Goal: Task Accomplishment & Management: Complete application form

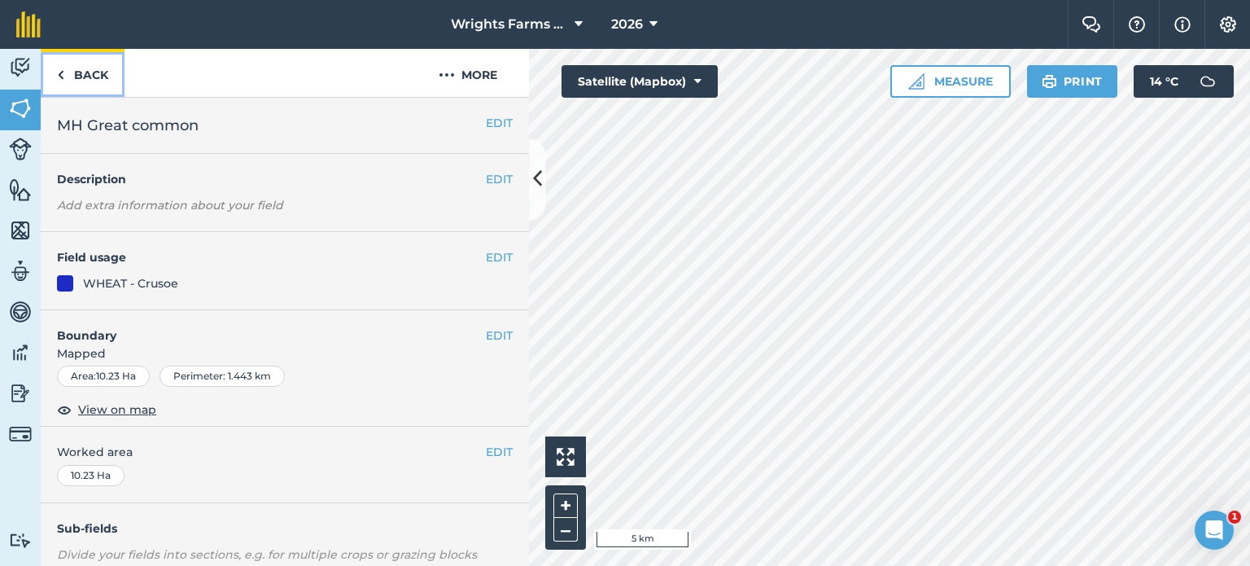
click at [80, 77] on link "Back" at bounding box center [83, 73] width 84 height 48
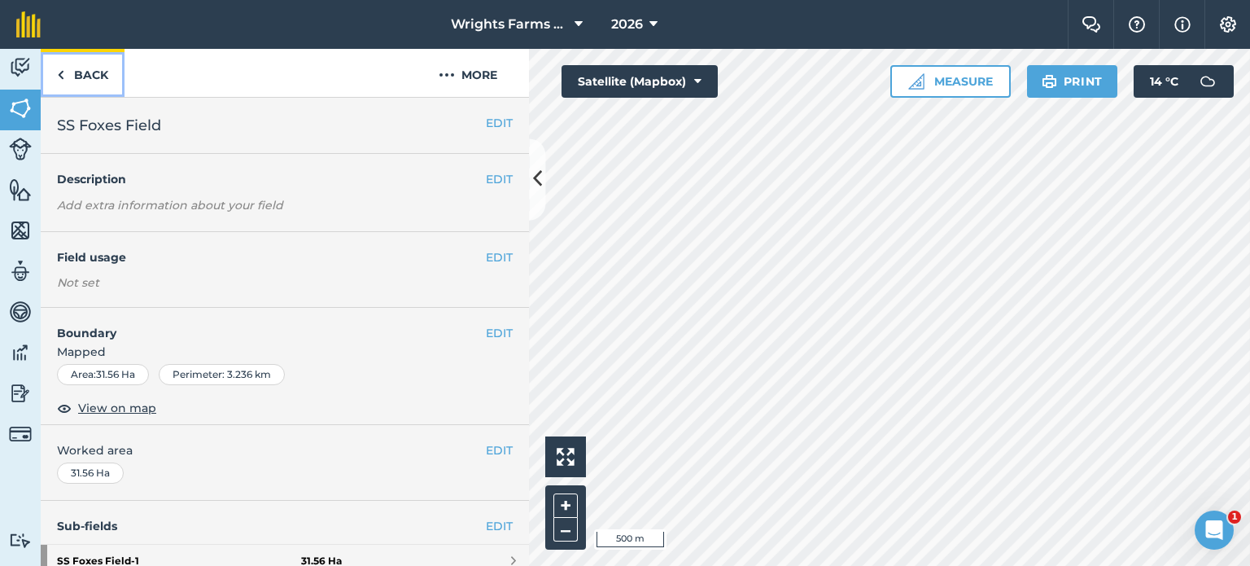
click at [102, 73] on link "Back" at bounding box center [83, 73] width 84 height 48
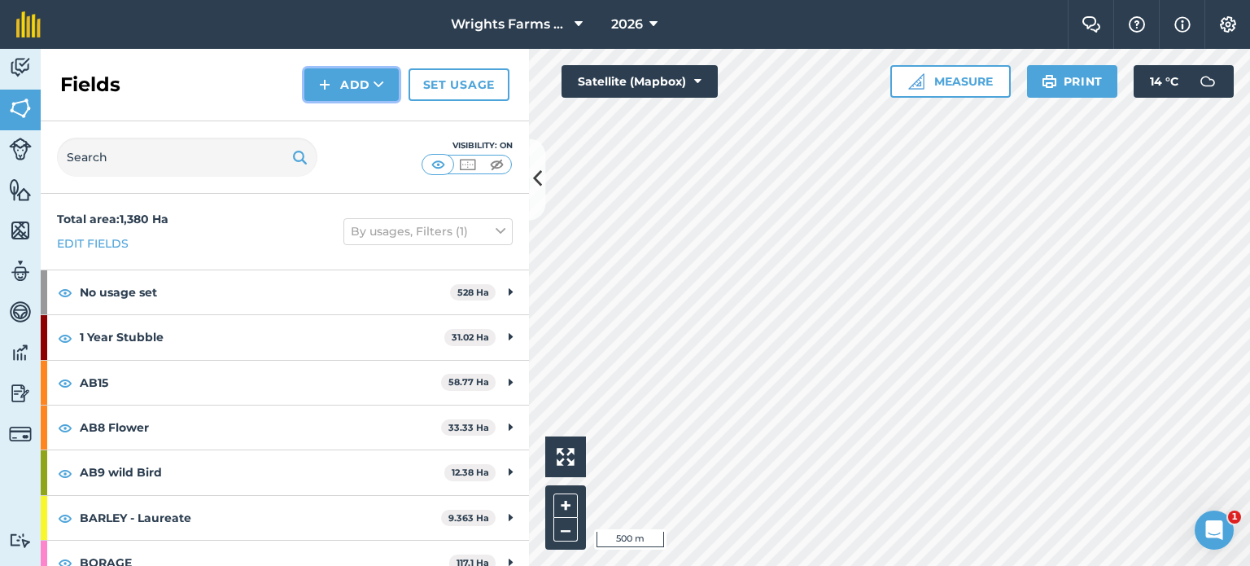
click at [352, 83] on button "Add" at bounding box center [351, 84] width 94 height 33
click at [30, 68] on img at bounding box center [20, 67] width 23 height 24
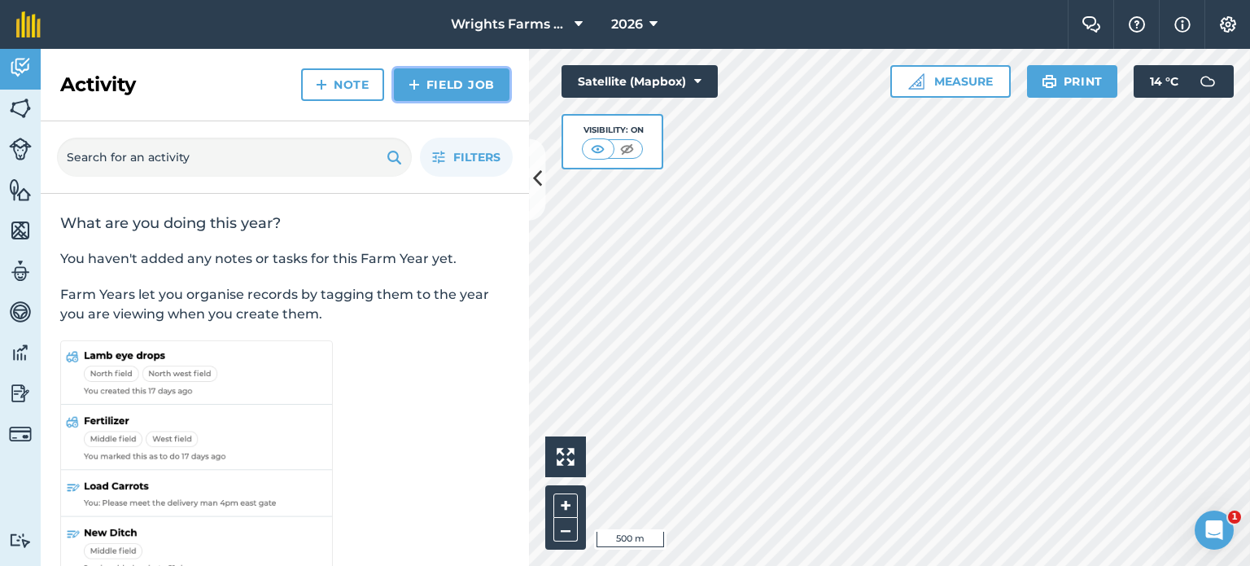
click at [464, 87] on link "Field Job" at bounding box center [452, 84] width 116 height 33
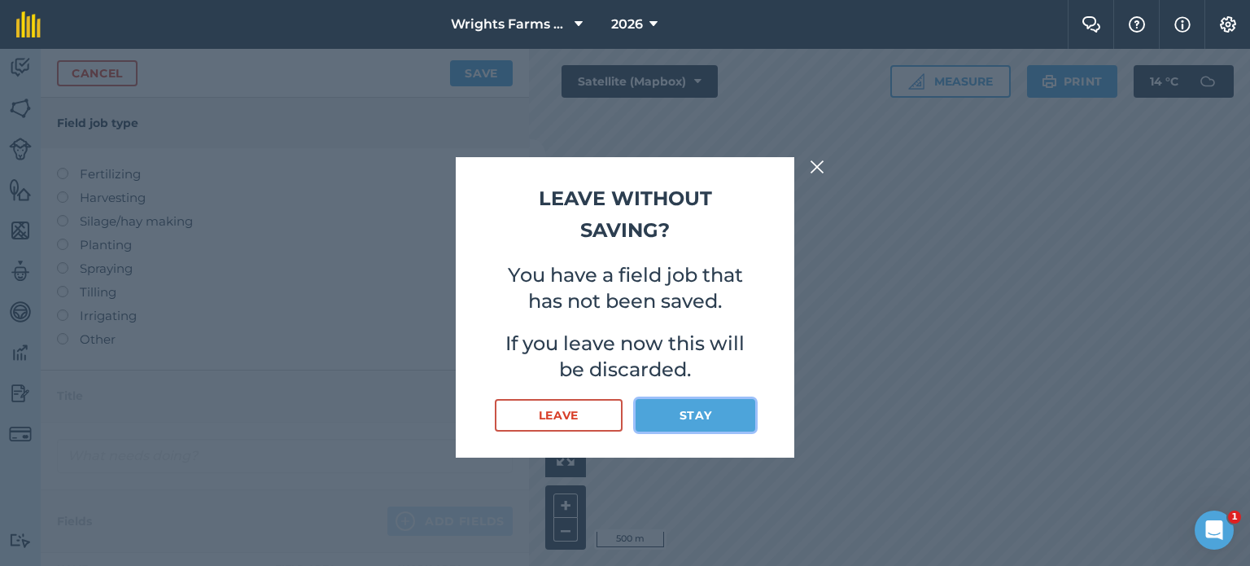
click at [685, 404] on button "Stay" at bounding box center [696, 415] width 120 height 33
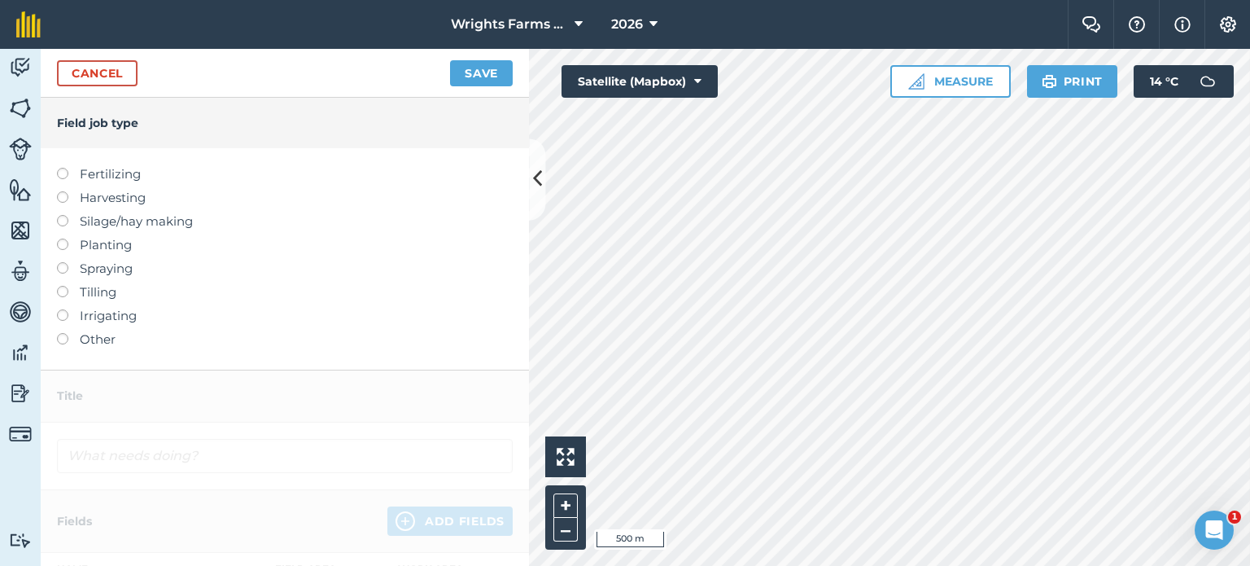
click at [64, 262] on label at bounding box center [68, 262] width 23 height 0
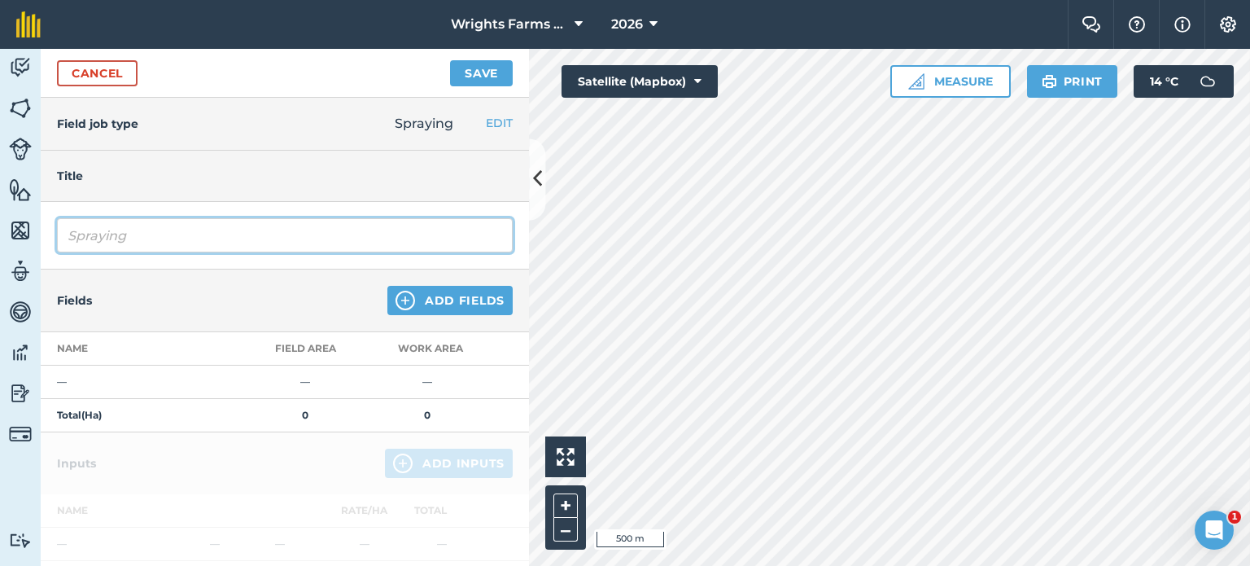
click at [98, 237] on input "Spraying" at bounding box center [285, 235] width 456 height 34
drag, startPoint x: 142, startPoint y: 237, endPoint x: 14, endPoint y: 237, distance: 128.6
click at [14, 237] on div "Activity Fields Livestock Features Maps Team Vehicles Data Reporting Billing Tu…" at bounding box center [625, 307] width 1250 height 517
type input "Pre Drilling Glyphosate"
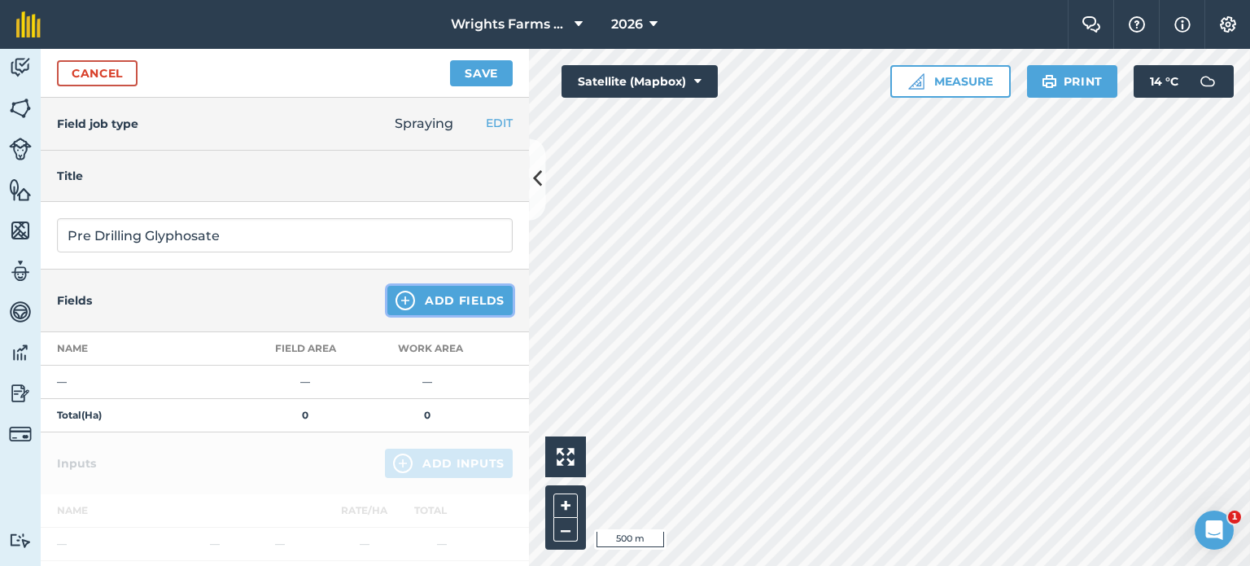
click at [396, 302] on img at bounding box center [406, 301] width 20 height 20
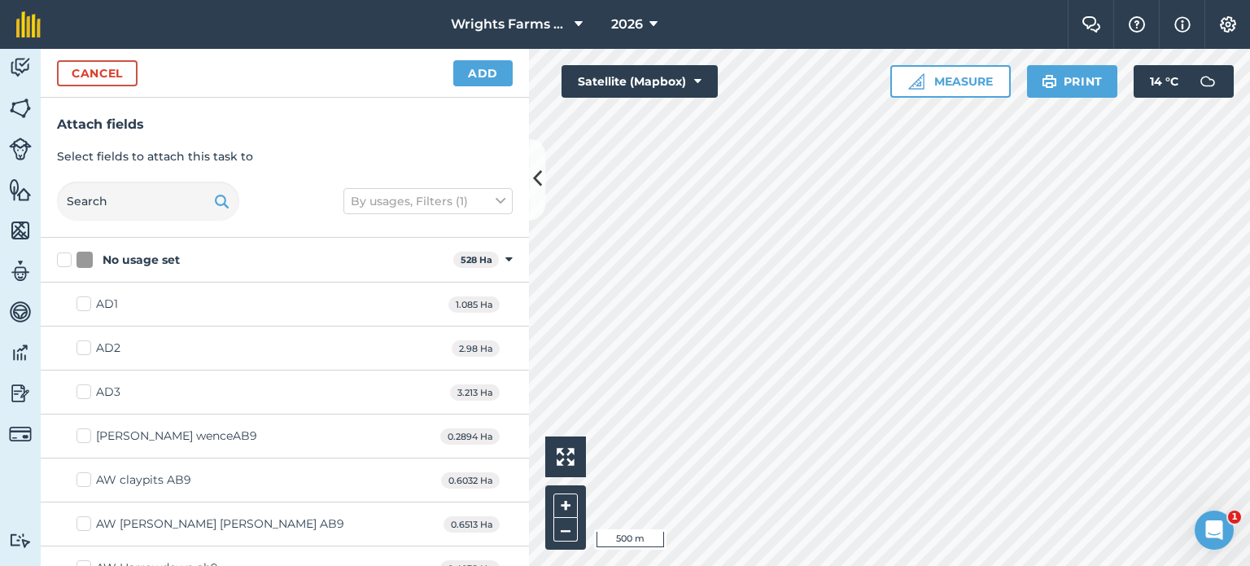
checkbox input "true"
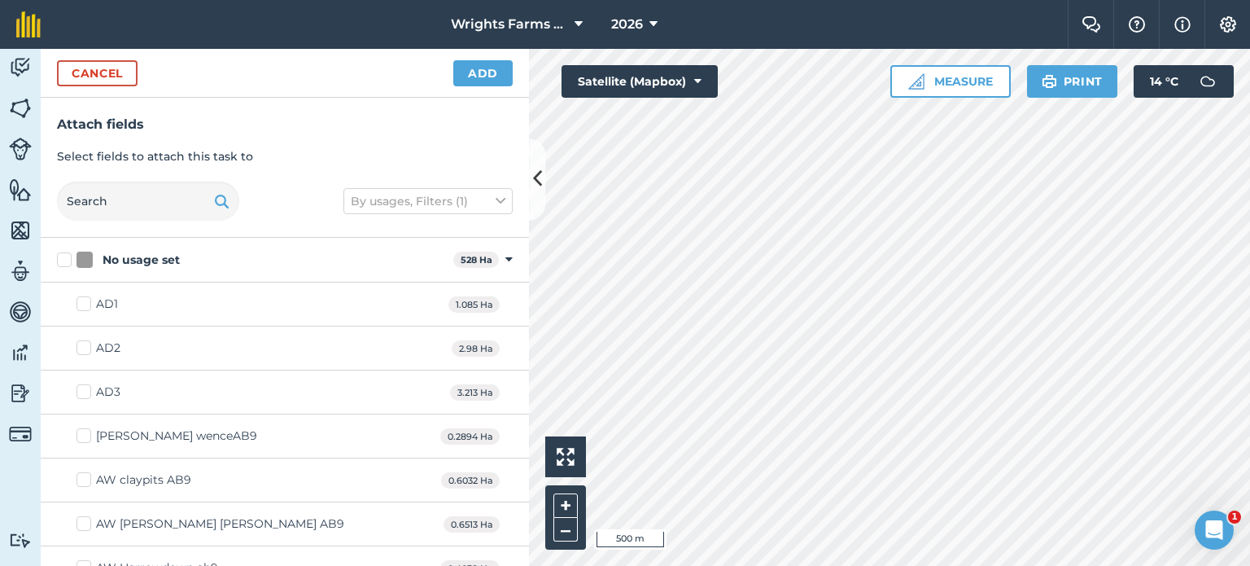
checkbox input "true"
checkbox input "false"
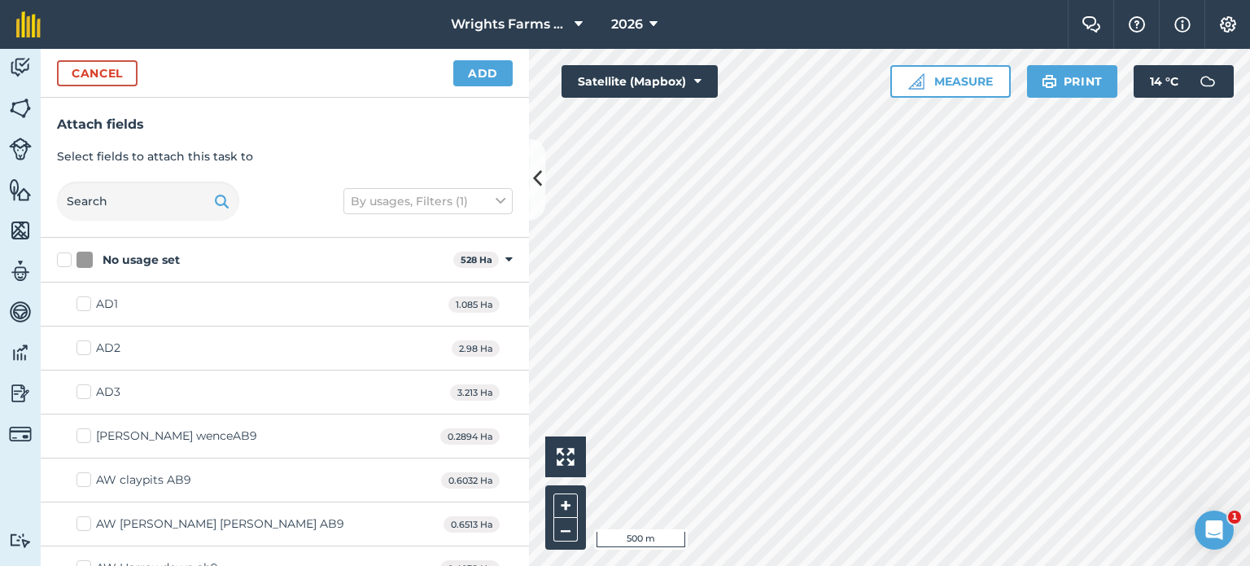
checkbox input "true"
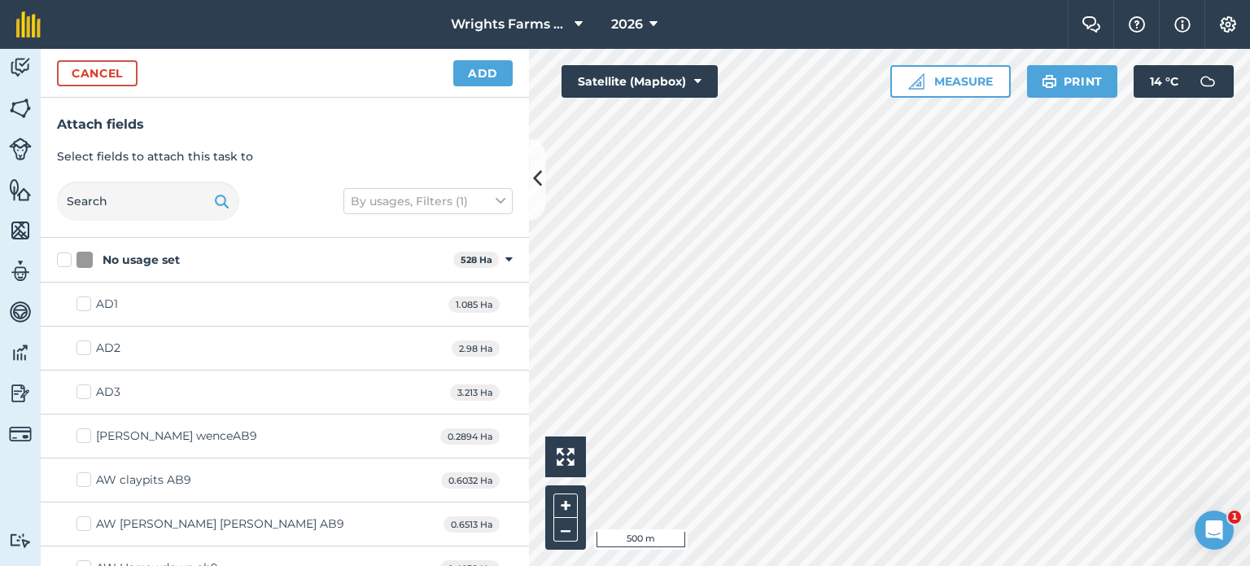
checkbox input "true"
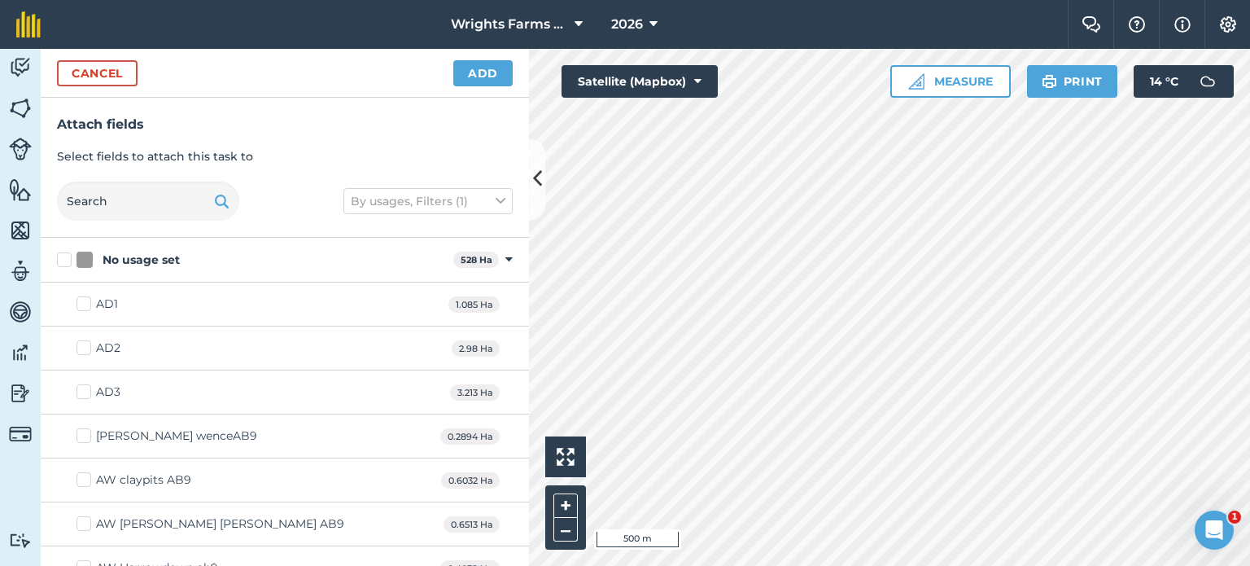
checkbox input "true"
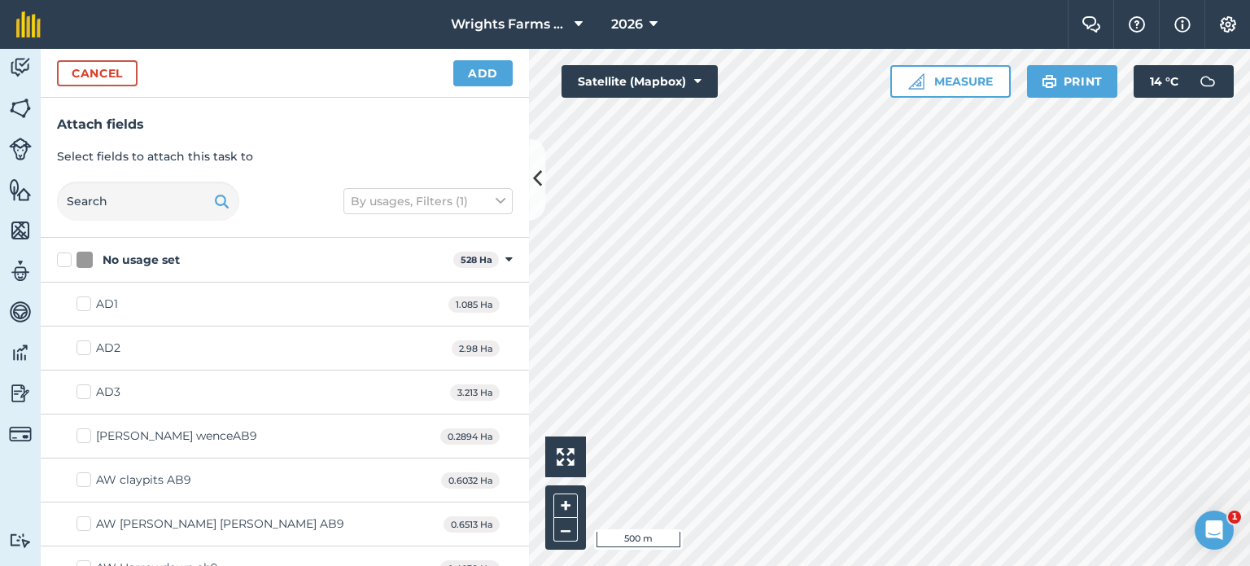
checkbox input "true"
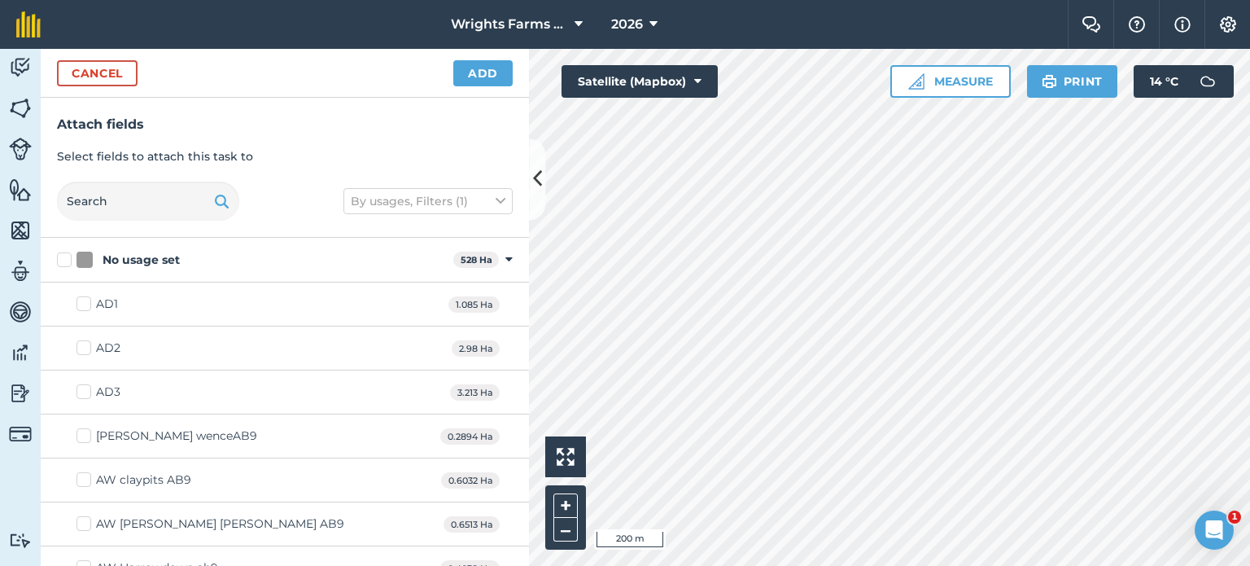
checkbox input "true"
click at [494, 71] on button "Add" at bounding box center [482, 73] width 59 height 26
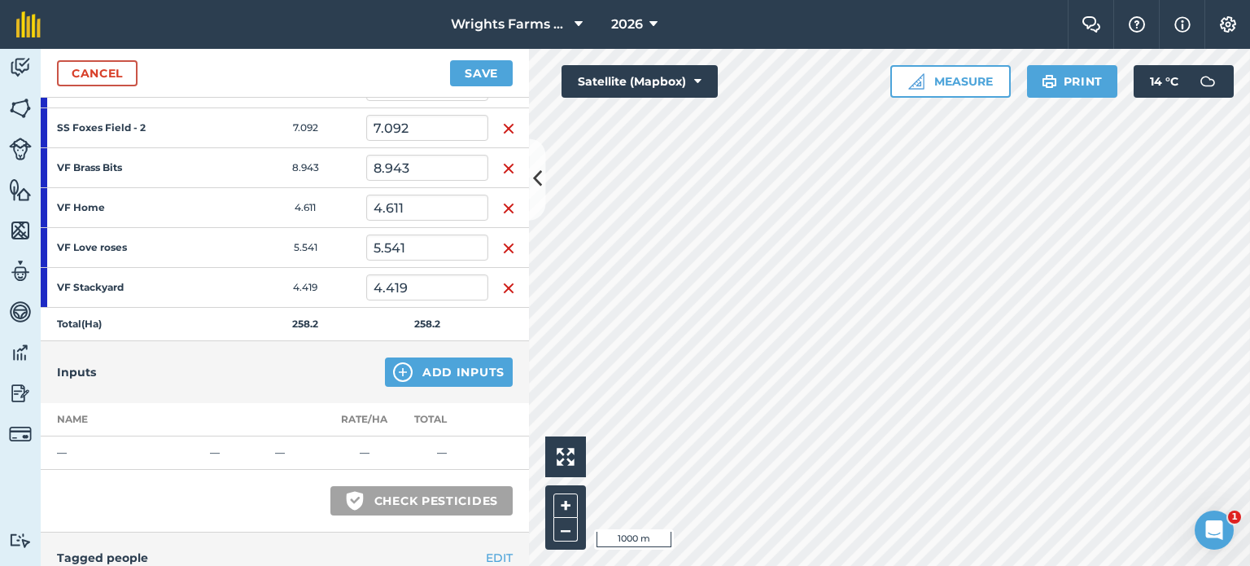
scroll to position [1213, 0]
click at [414, 363] on button "Add Inputs" at bounding box center [449, 373] width 128 height 29
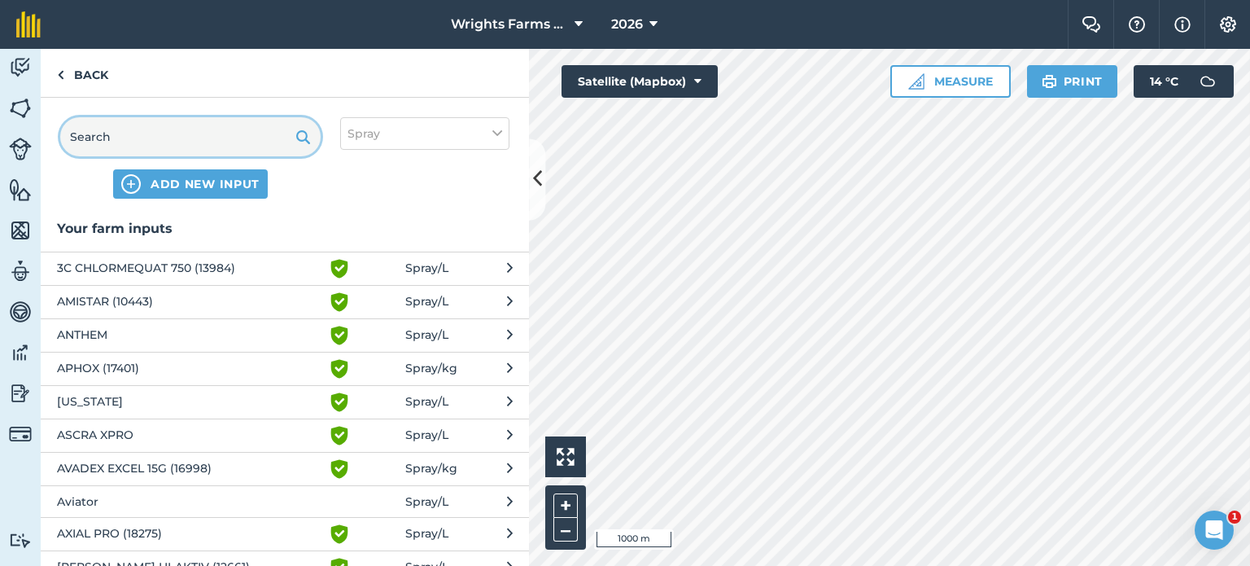
click at [134, 134] on input "text" at bounding box center [190, 136] width 261 height 39
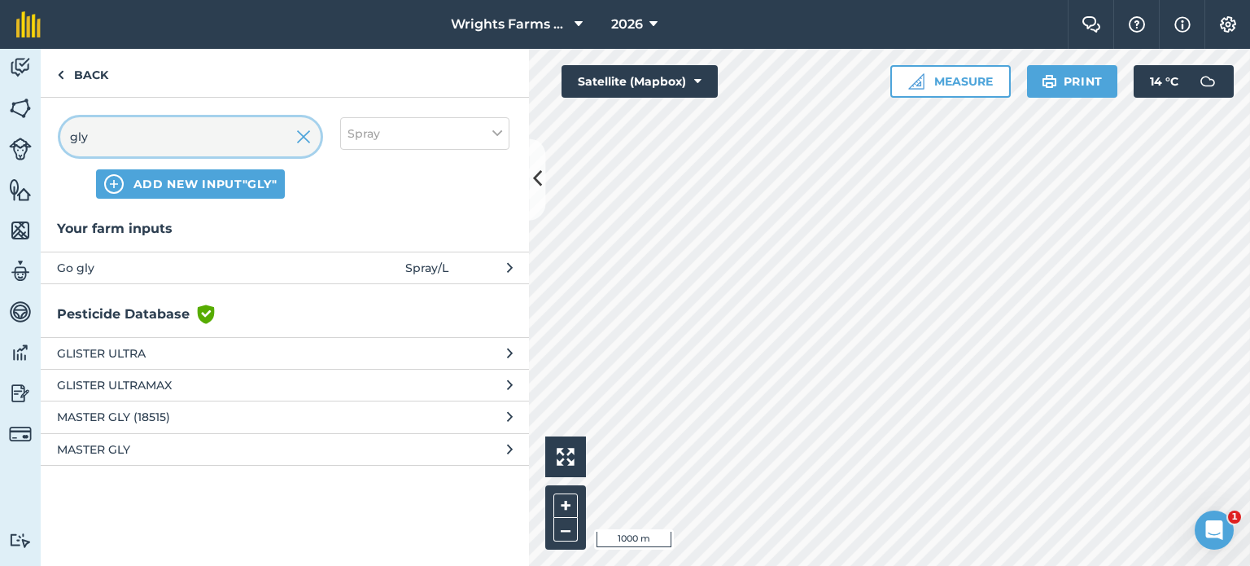
type input "gly"
click at [142, 266] on span "Go gly" at bounding box center [190, 268] width 266 height 18
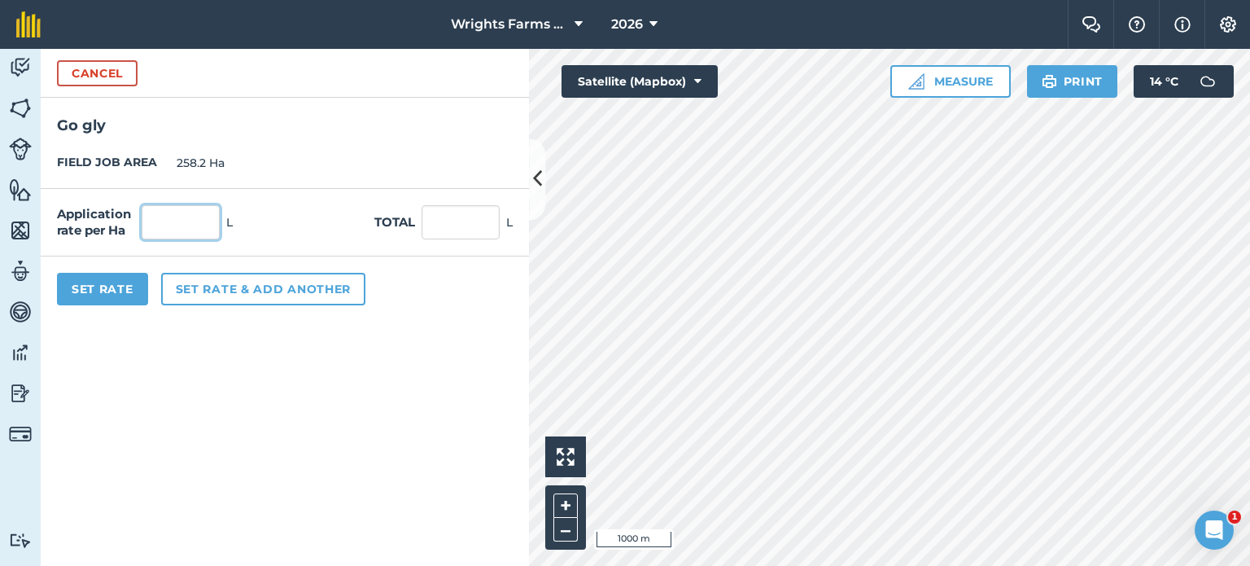
click at [180, 230] on input "text" at bounding box center [181, 222] width 78 height 34
type input "0.5"
type input "129.1"
click at [122, 294] on button "Set Rate" at bounding box center [102, 289] width 91 height 33
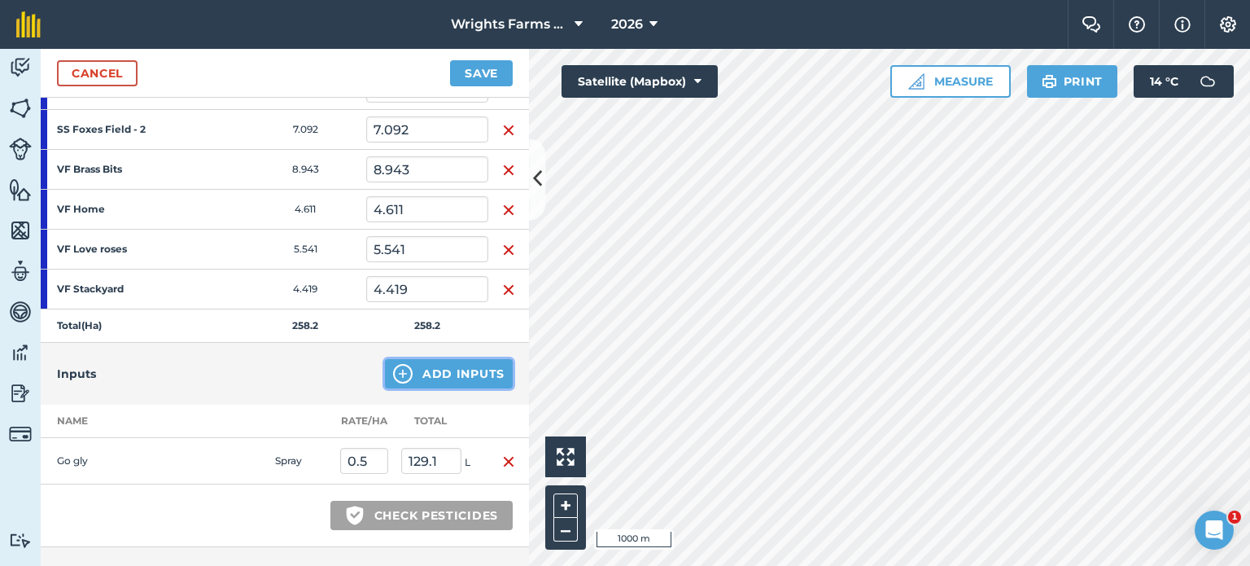
click at [408, 373] on button "Add Inputs" at bounding box center [449, 373] width 128 height 29
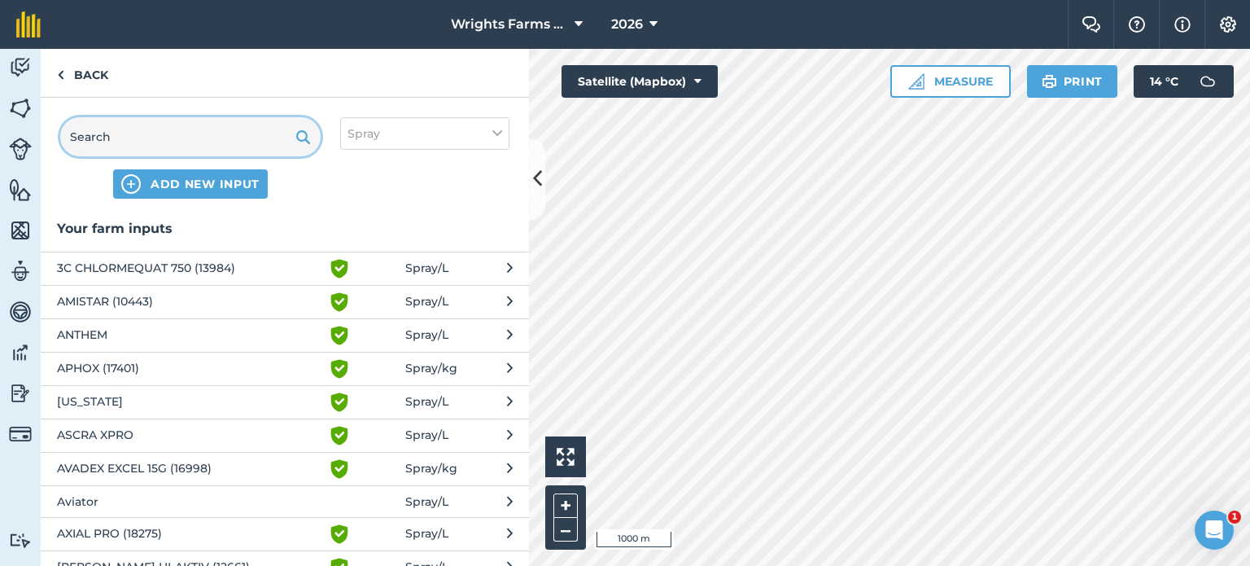
click at [199, 152] on input "text" at bounding box center [190, 136] width 261 height 39
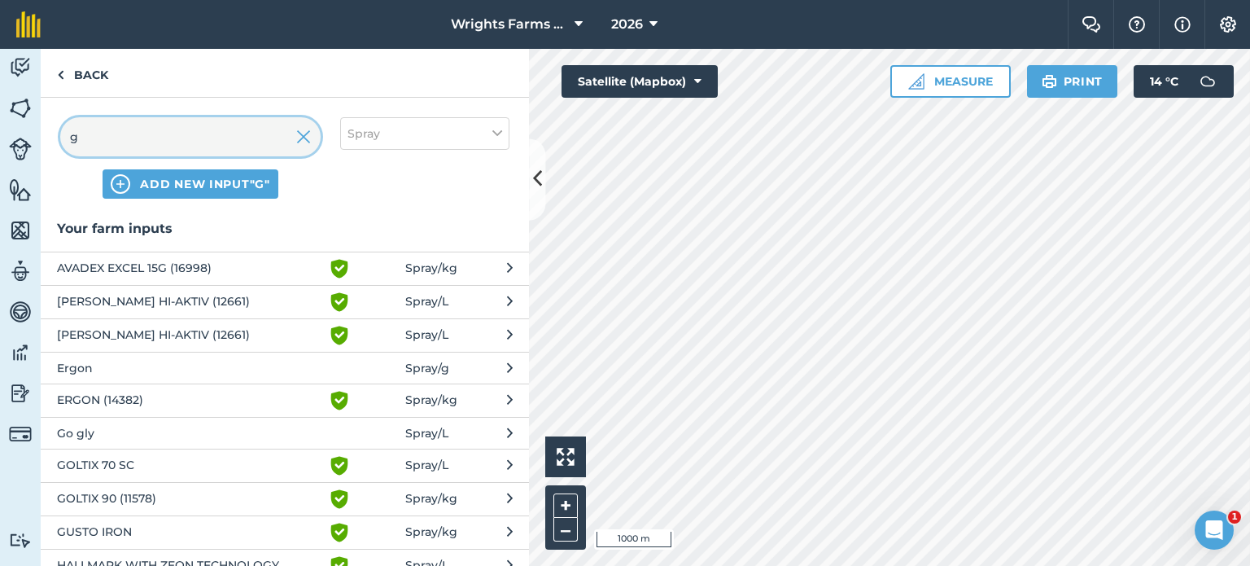
type input "g"
click at [284, 303] on span "[PERSON_NAME] HI-AKTIV (12661)" at bounding box center [190, 302] width 266 height 20
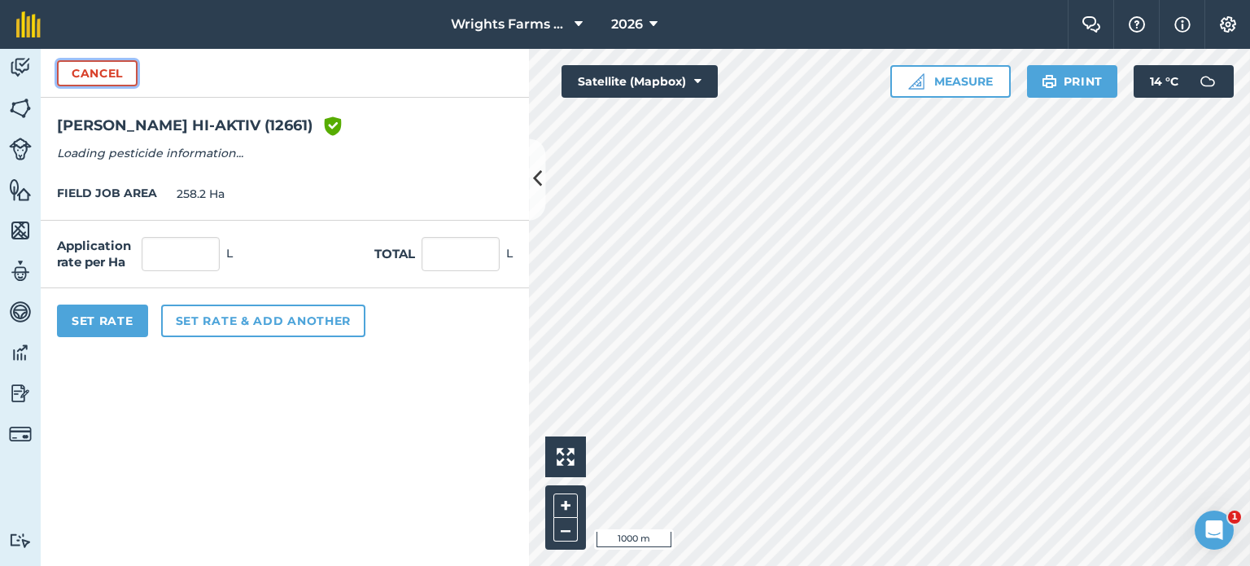
click at [94, 81] on button "Cancel" at bounding box center [97, 73] width 81 height 26
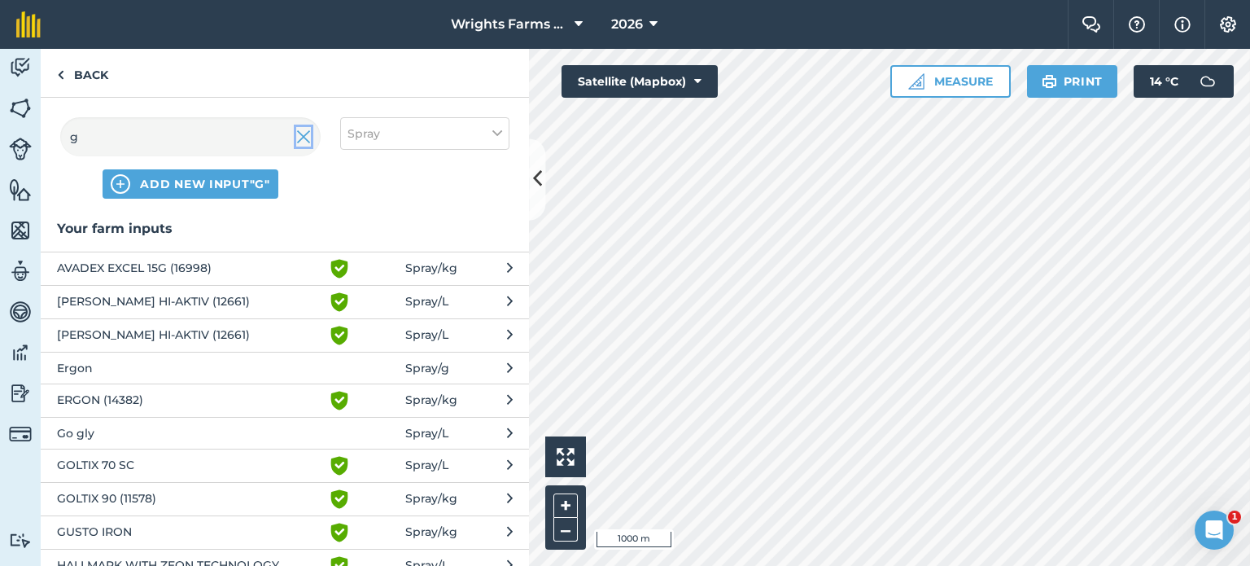
click at [304, 137] on img at bounding box center [303, 137] width 15 height 20
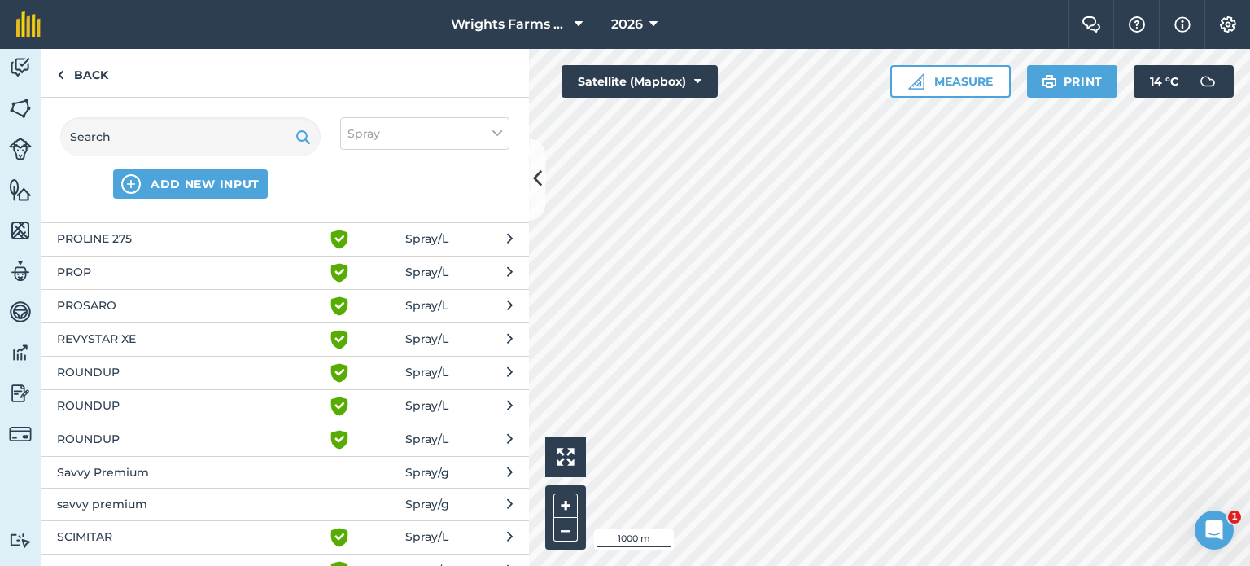
scroll to position [2774, 0]
click at [204, 363] on span "ROUNDUP" at bounding box center [190, 373] width 266 height 20
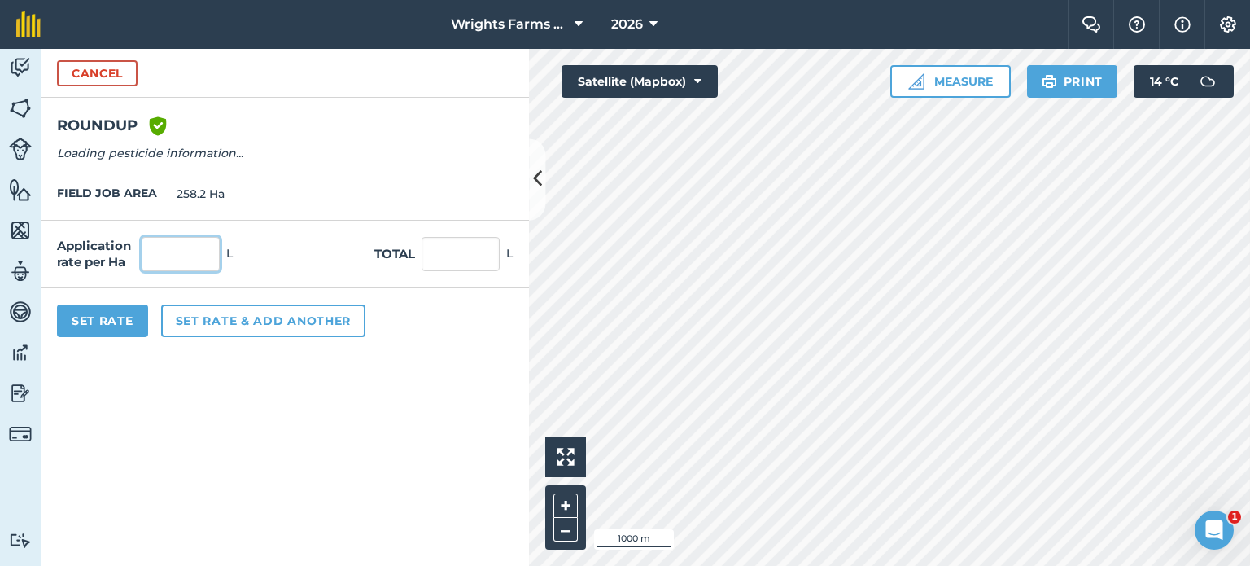
click at [200, 261] on input "text" at bounding box center [181, 254] width 78 height 34
type input "3"
type input "774.6"
click at [122, 313] on button "Set Rate" at bounding box center [102, 320] width 91 height 33
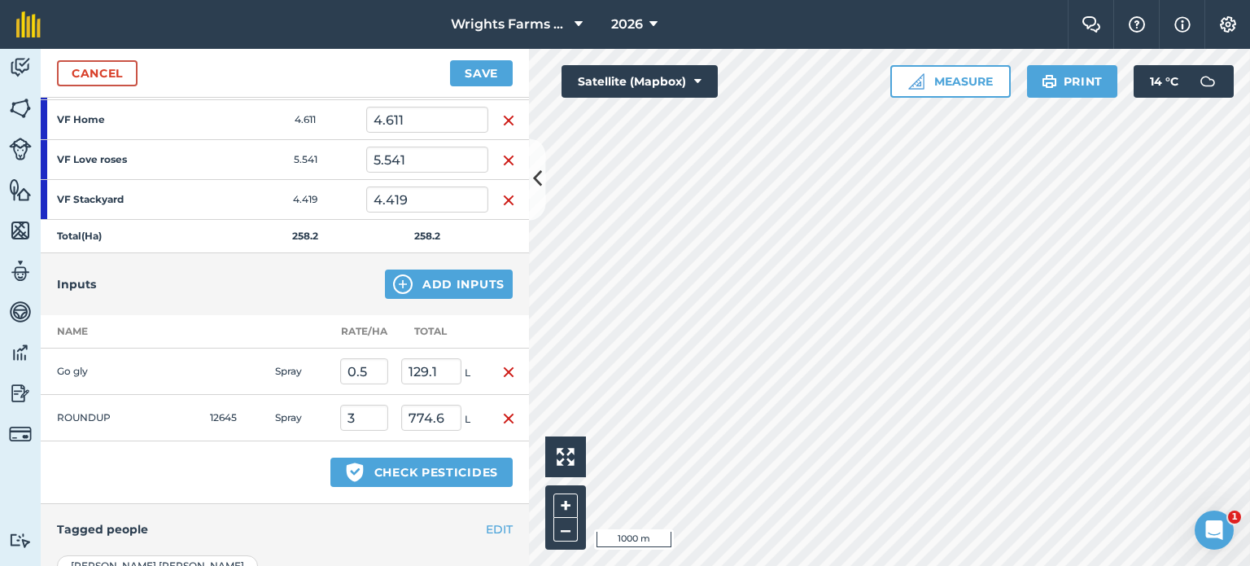
scroll to position [1303, 0]
click at [502, 362] on img "button" at bounding box center [508, 372] width 13 height 20
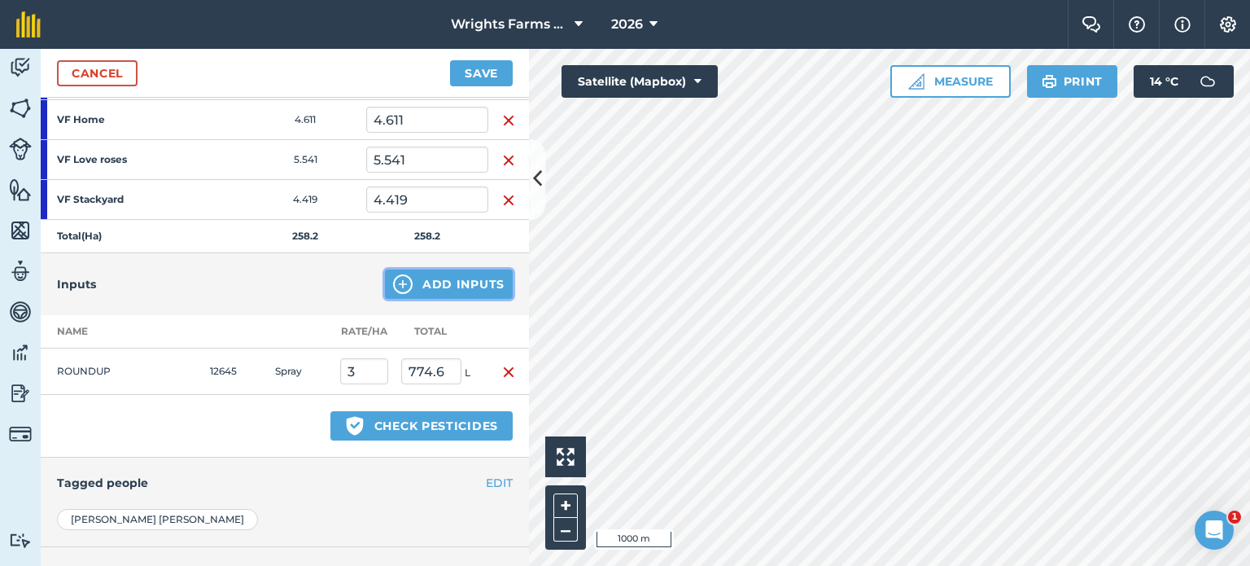
click at [436, 274] on button "Add Inputs" at bounding box center [449, 283] width 128 height 29
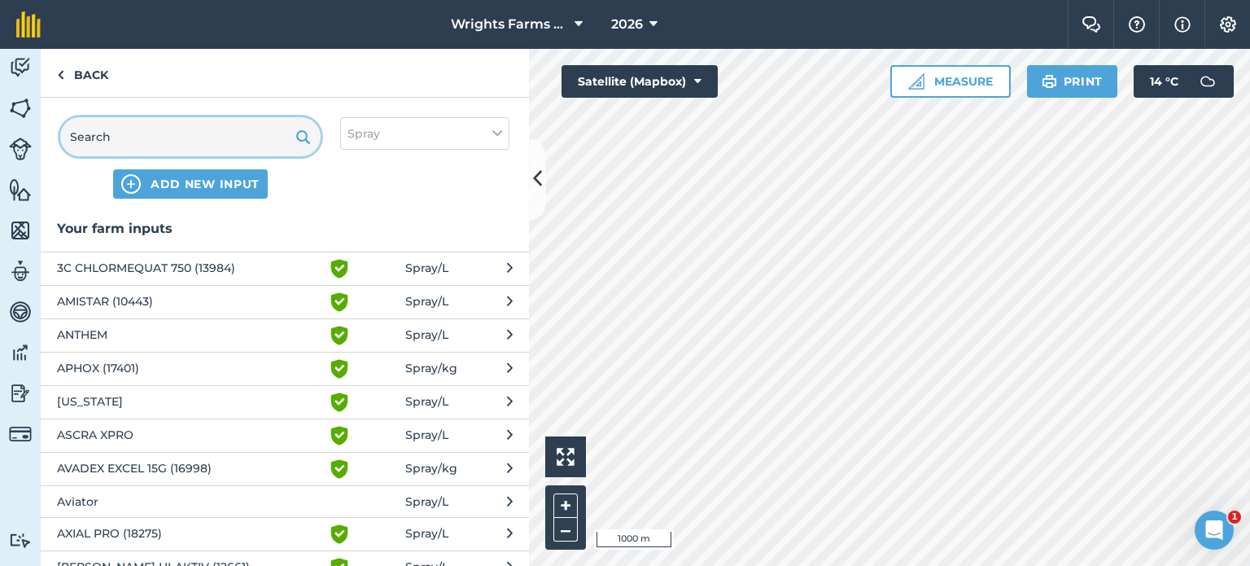
click at [191, 129] on input "text" at bounding box center [190, 136] width 261 height 39
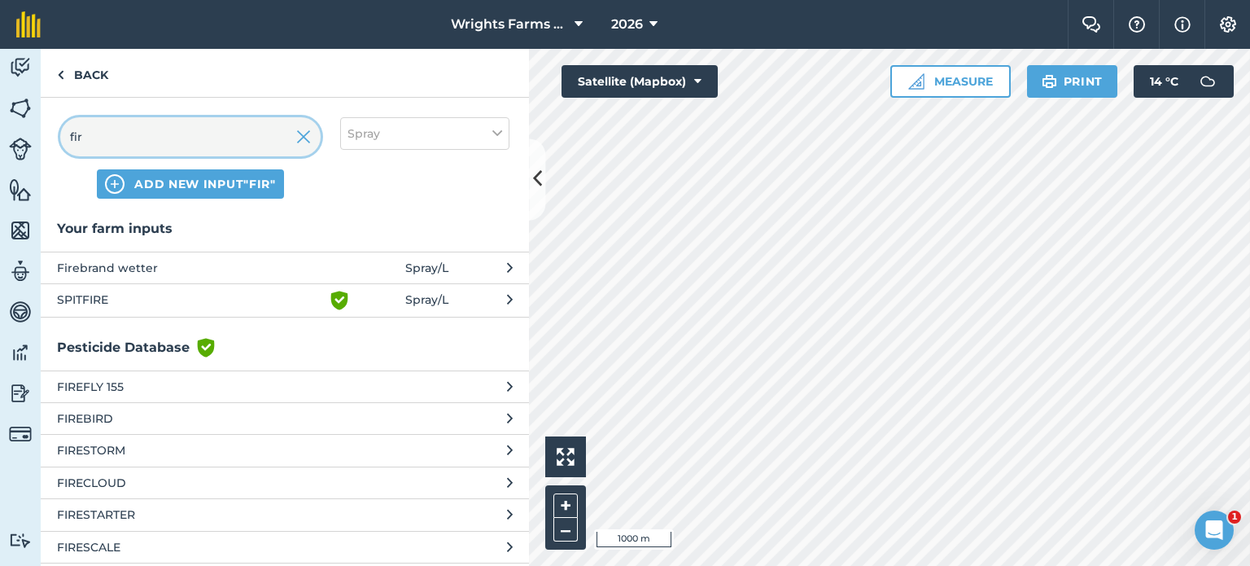
type input "fir"
click at [221, 262] on span "Firebrand wetter" at bounding box center [190, 268] width 266 height 18
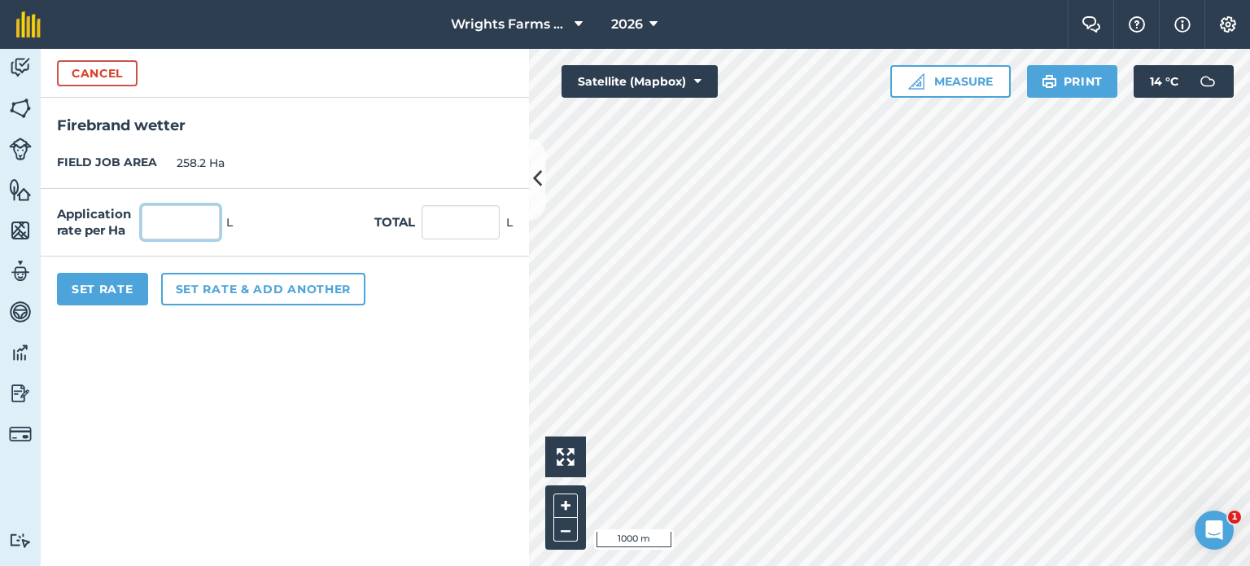
click at [188, 234] on input "text" at bounding box center [181, 222] width 78 height 34
type input "0.5"
type input "129.1"
click at [83, 296] on button "Set Rate" at bounding box center [102, 289] width 91 height 33
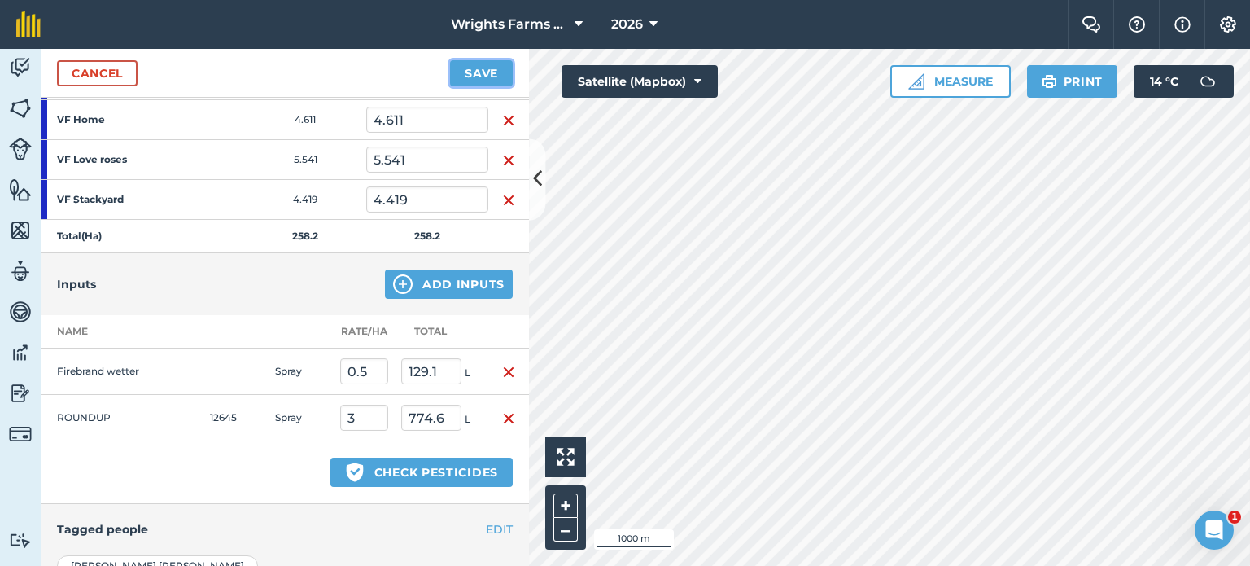
click at [495, 74] on button "Save" at bounding box center [481, 73] width 63 height 26
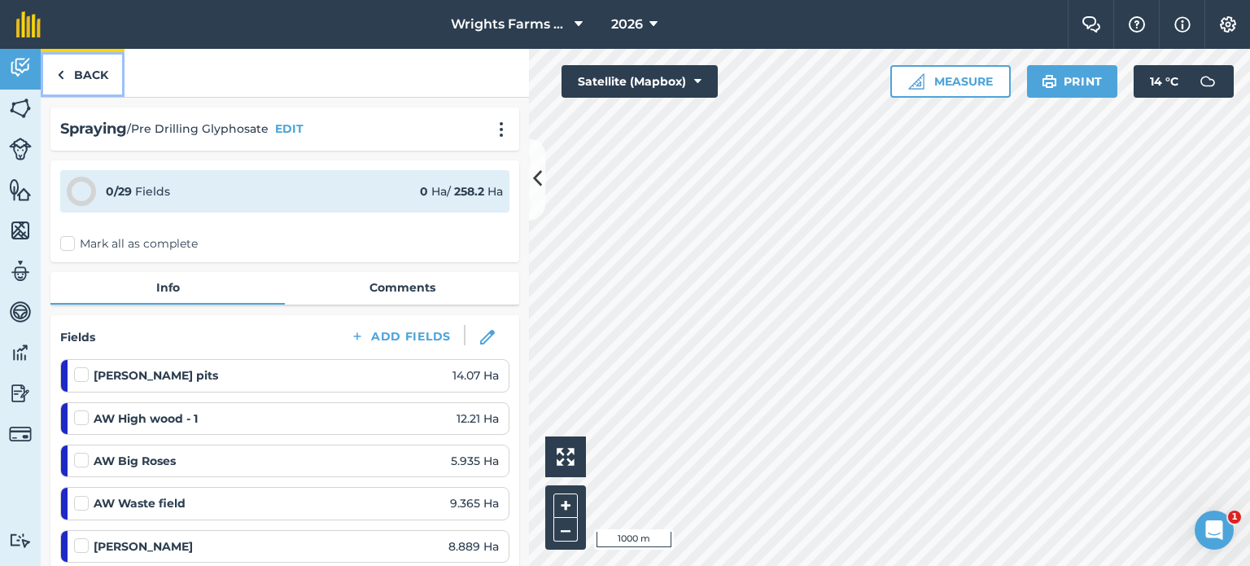
click at [115, 81] on link "Back" at bounding box center [83, 73] width 84 height 48
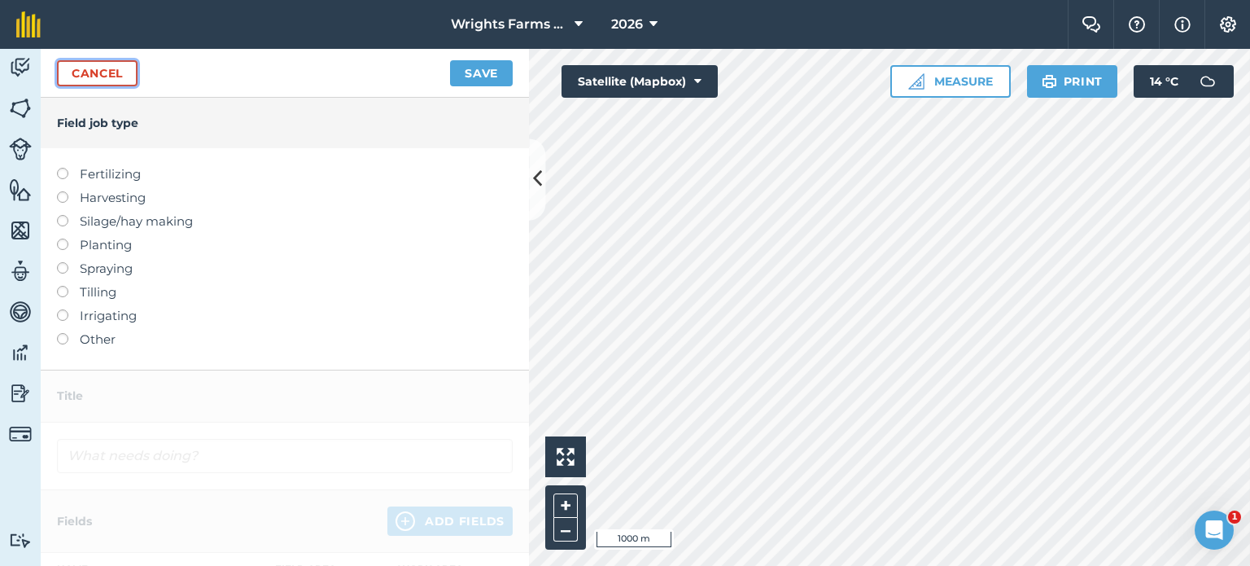
click at [89, 68] on link "Cancel" at bounding box center [97, 73] width 81 height 26
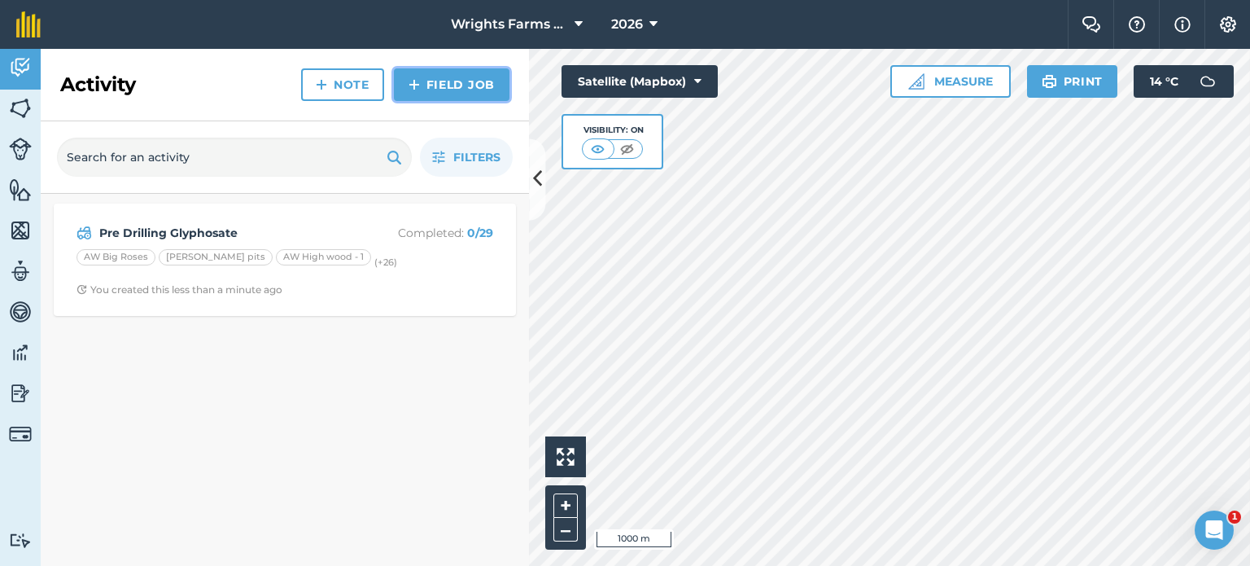
click at [440, 84] on link "Field Job" at bounding box center [452, 84] width 116 height 33
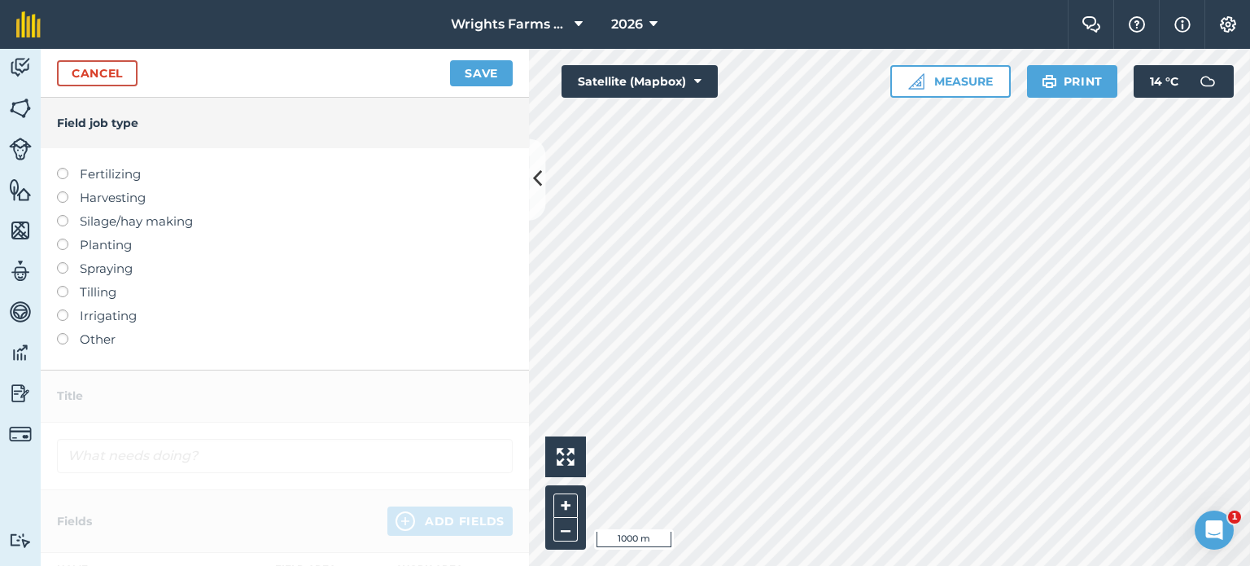
click at [72, 269] on label "Spraying" at bounding box center [285, 269] width 456 height 20
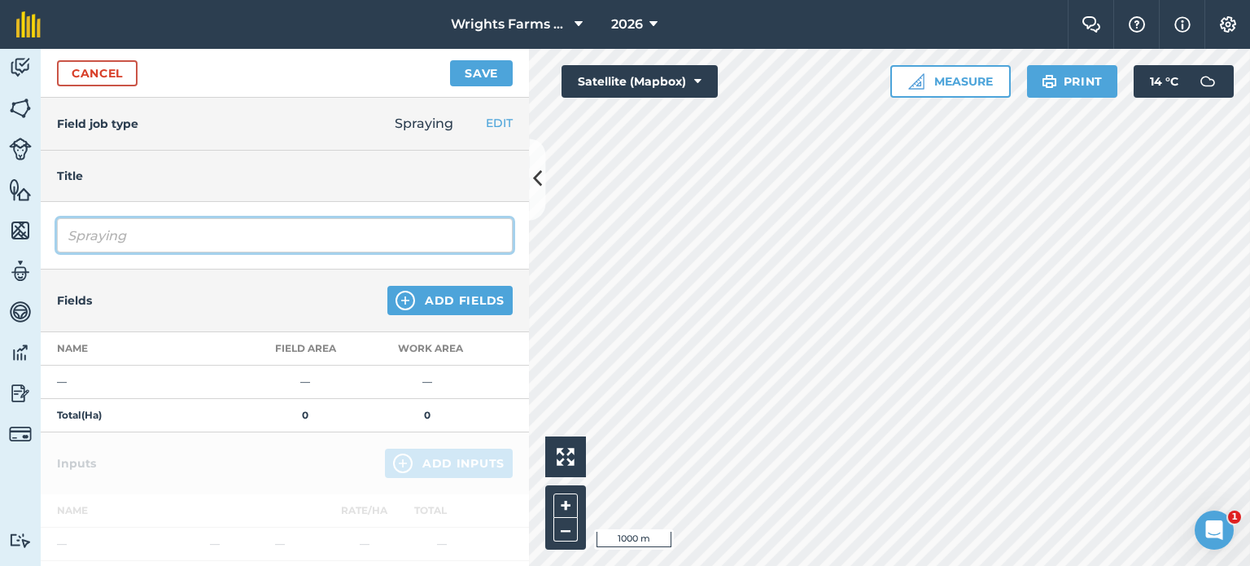
drag, startPoint x: 147, startPoint y: 230, endPoint x: 26, endPoint y: 237, distance: 120.7
click at [26, 237] on div "Activity Fields Livestock Features Maps Team Vehicles Data Reporting Billing Tu…" at bounding box center [625, 307] width 1250 height 517
type input "Avadex"
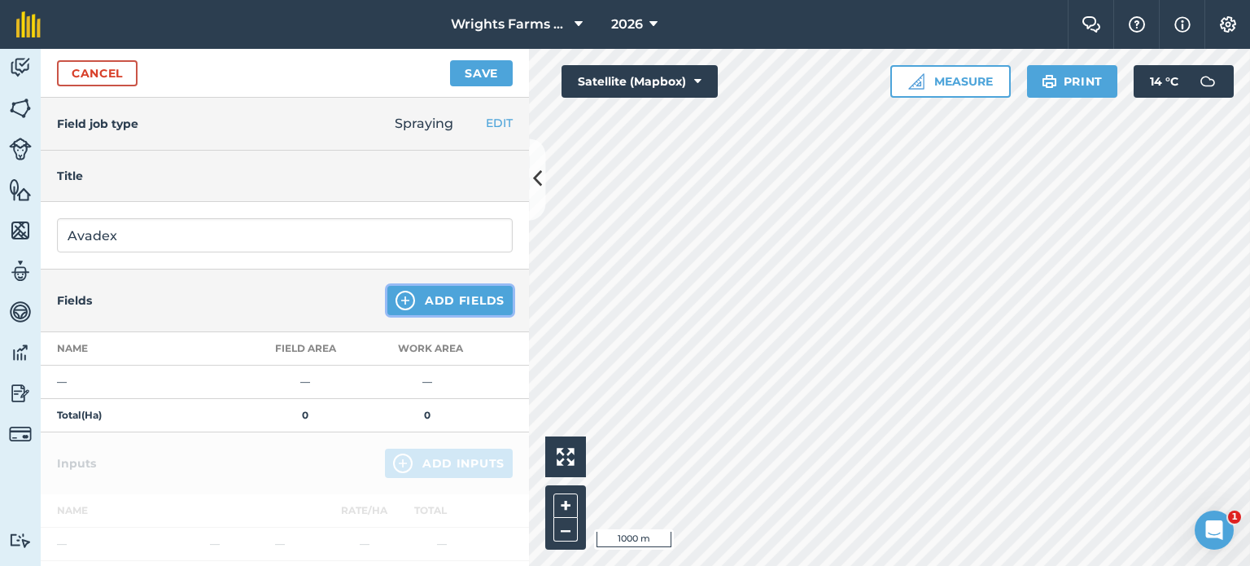
click at [423, 293] on button "Add Fields" at bounding box center [450, 300] width 125 height 29
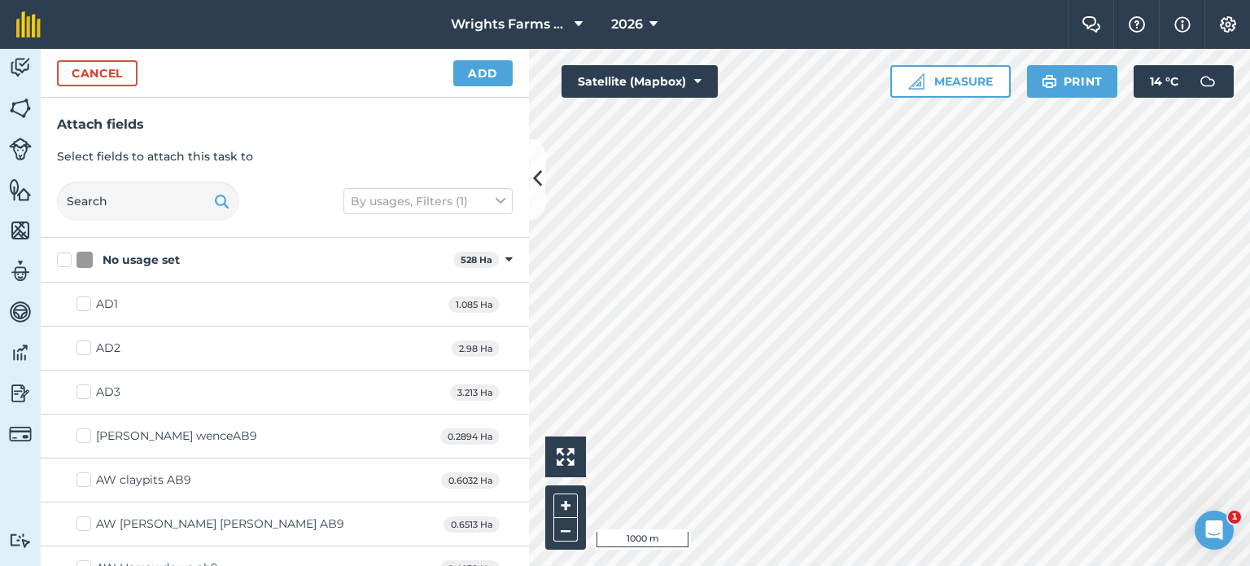
checkbox input "true"
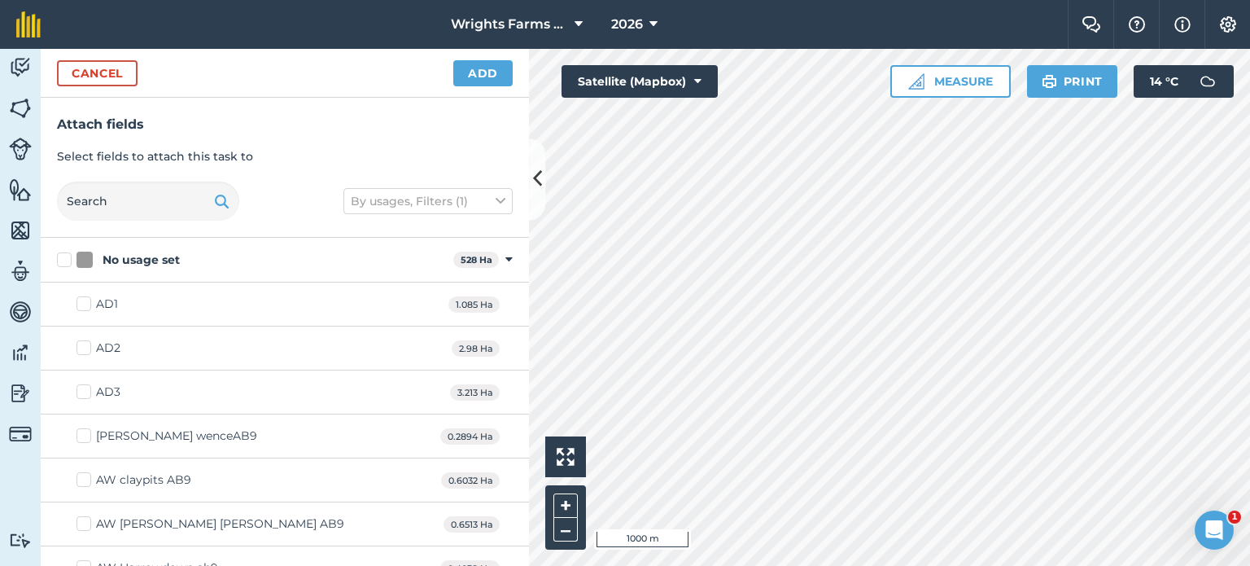
checkbox input "true"
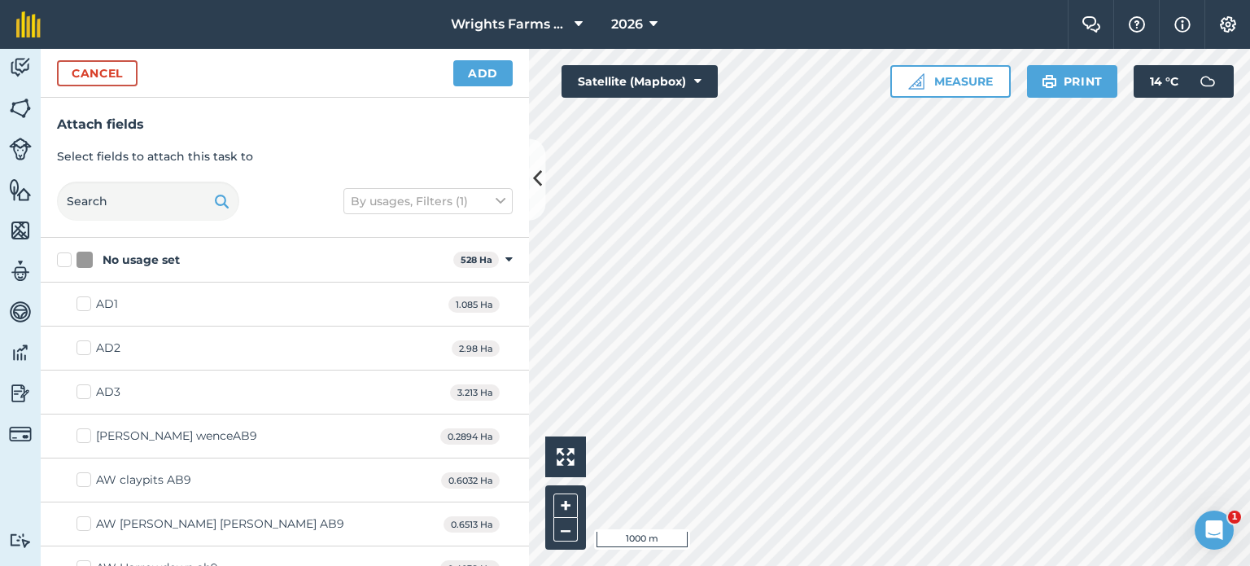
checkbox input "true"
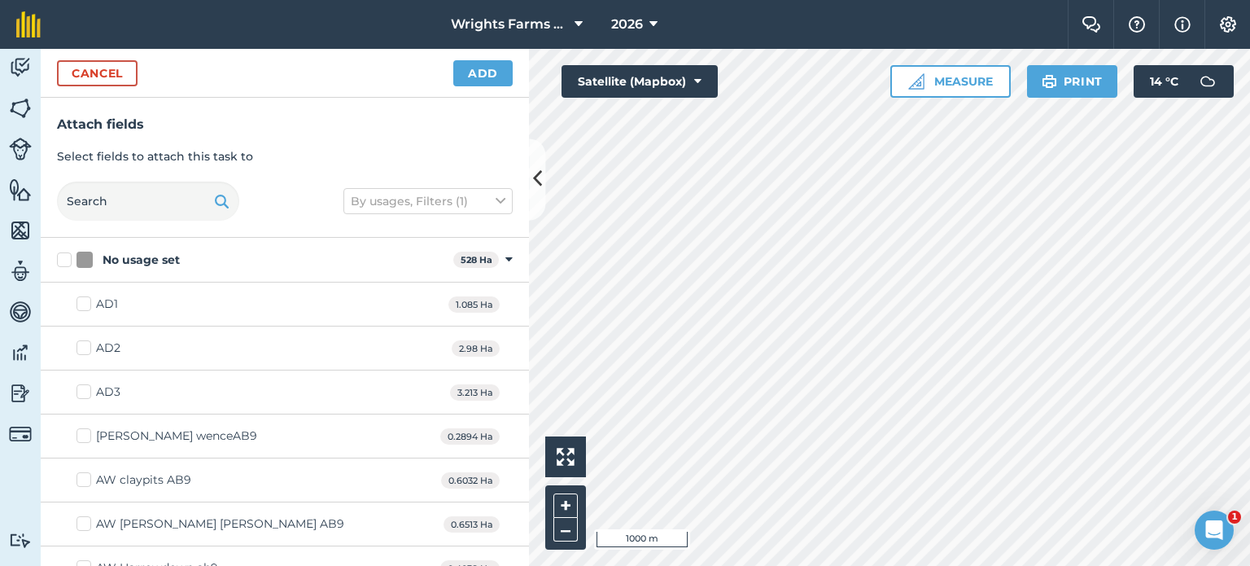
checkbox input "true"
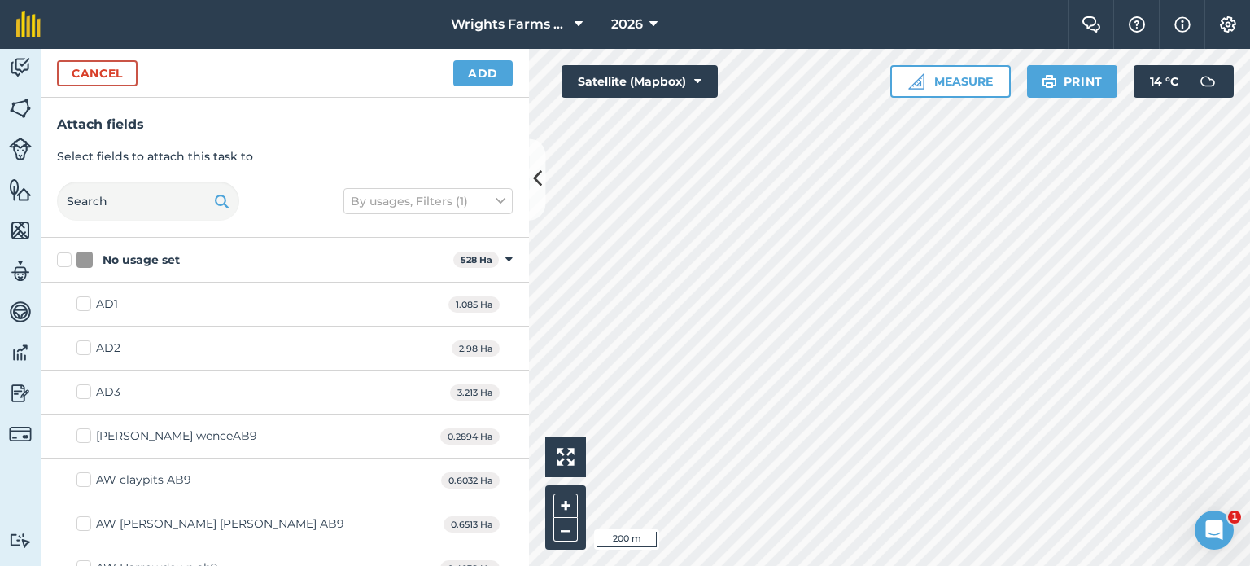
checkbox input "true"
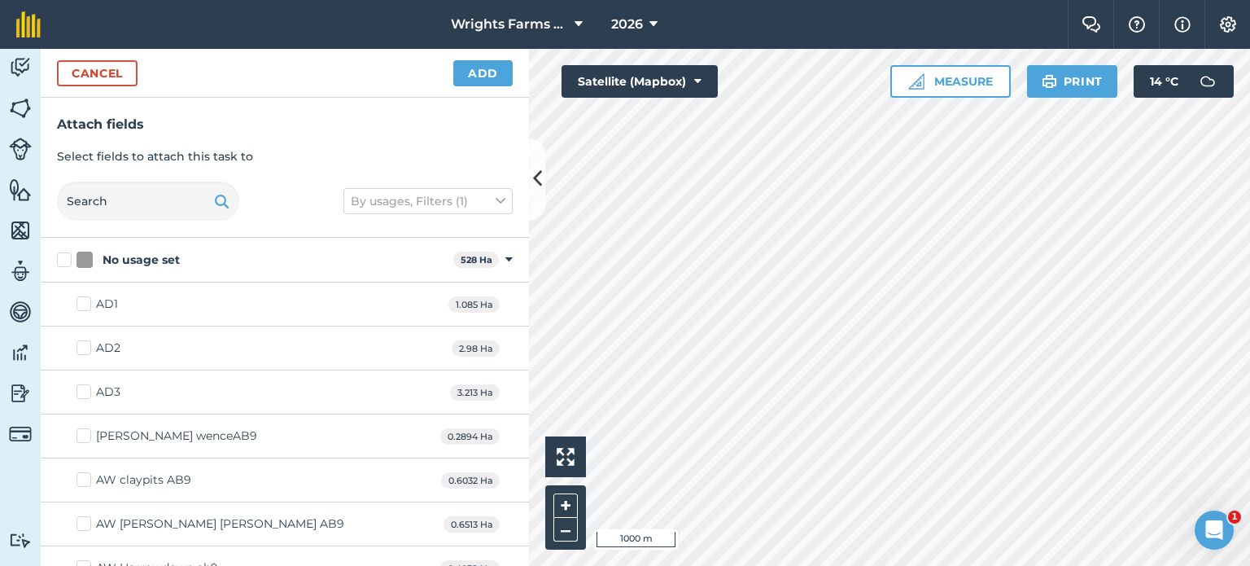
checkbox input "true"
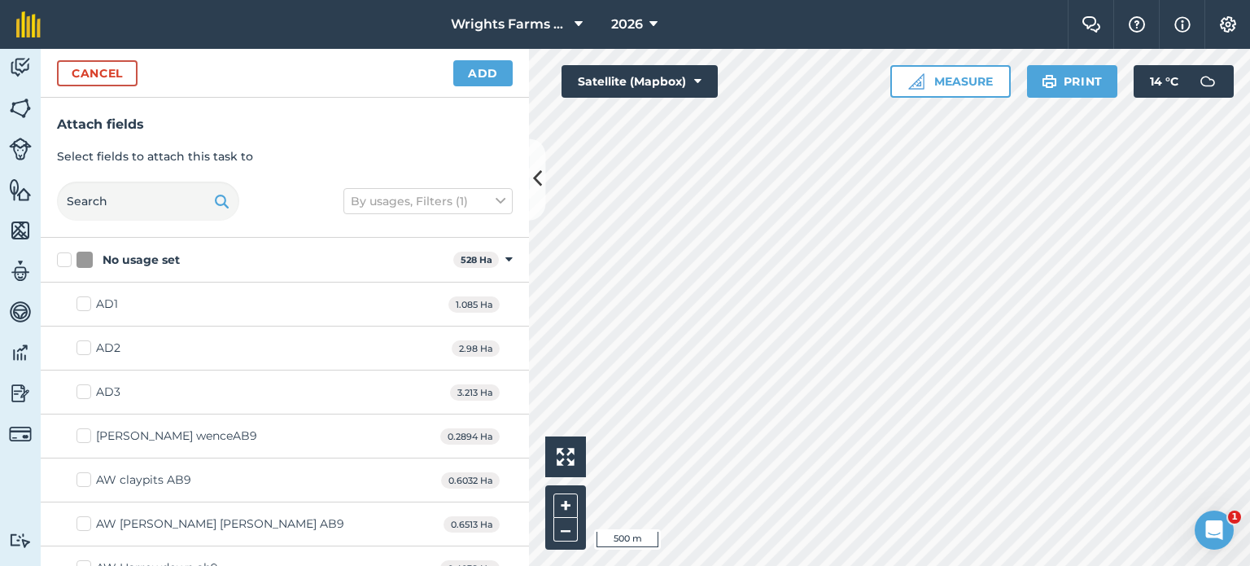
checkbox input "true"
click at [489, 77] on button "Add" at bounding box center [482, 73] width 59 height 26
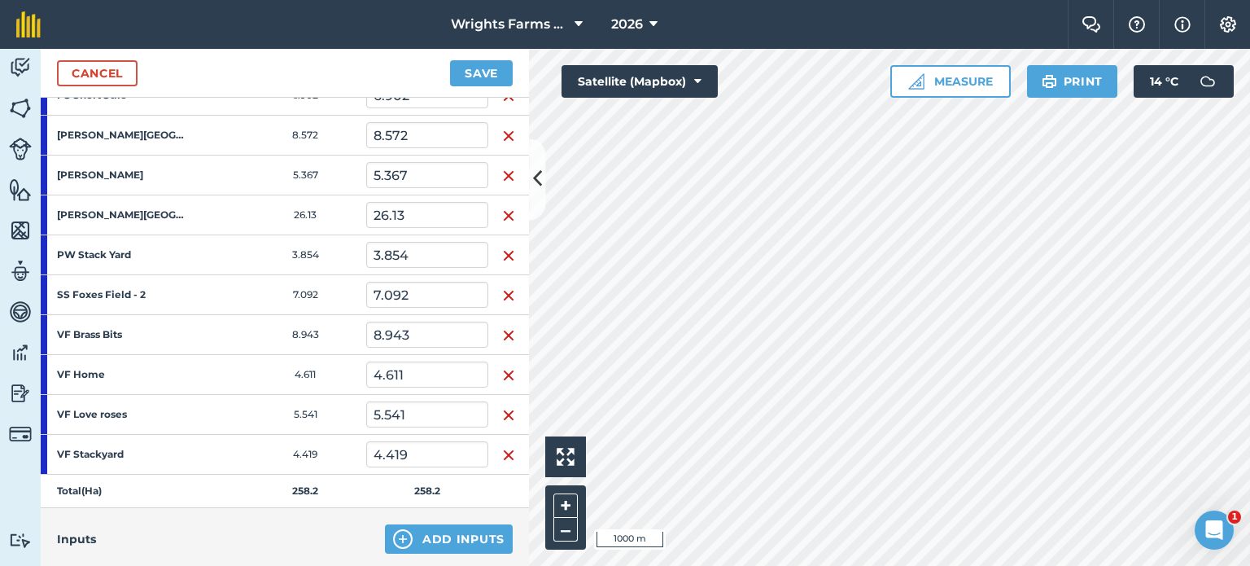
scroll to position [1298, 0]
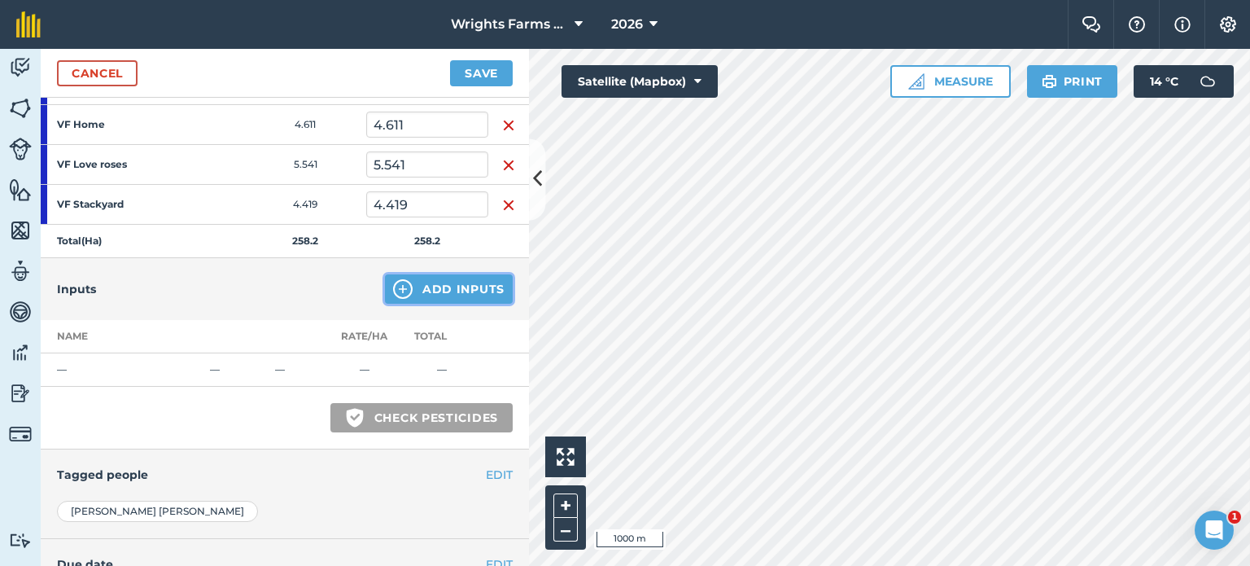
click at [423, 278] on button "Add Inputs" at bounding box center [449, 288] width 128 height 29
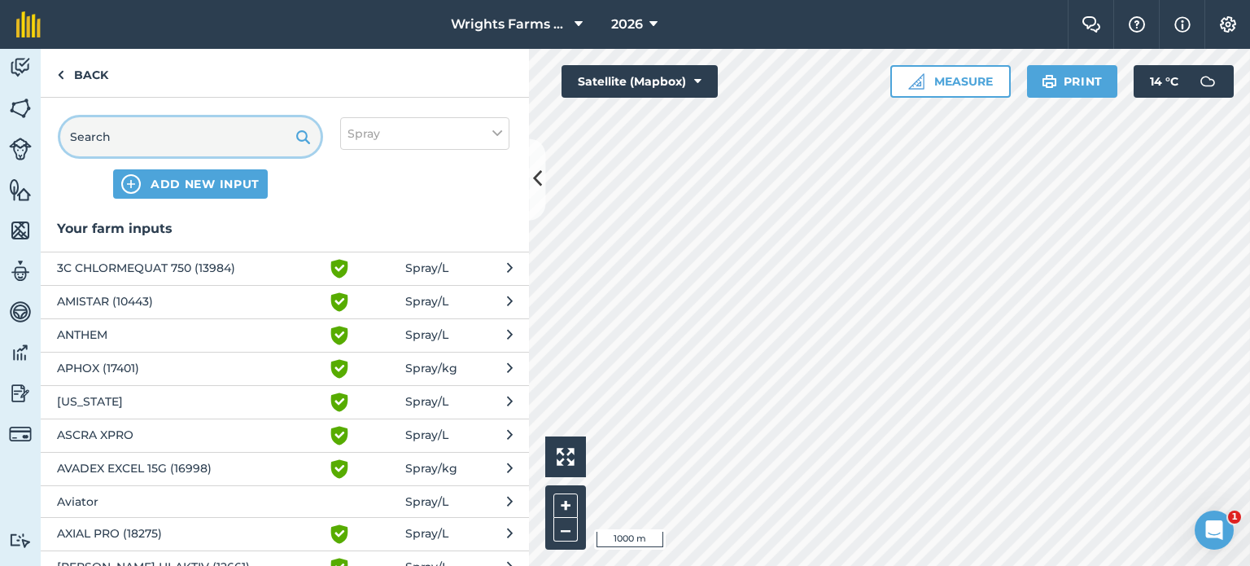
click at [174, 153] on input "text" at bounding box center [190, 136] width 261 height 39
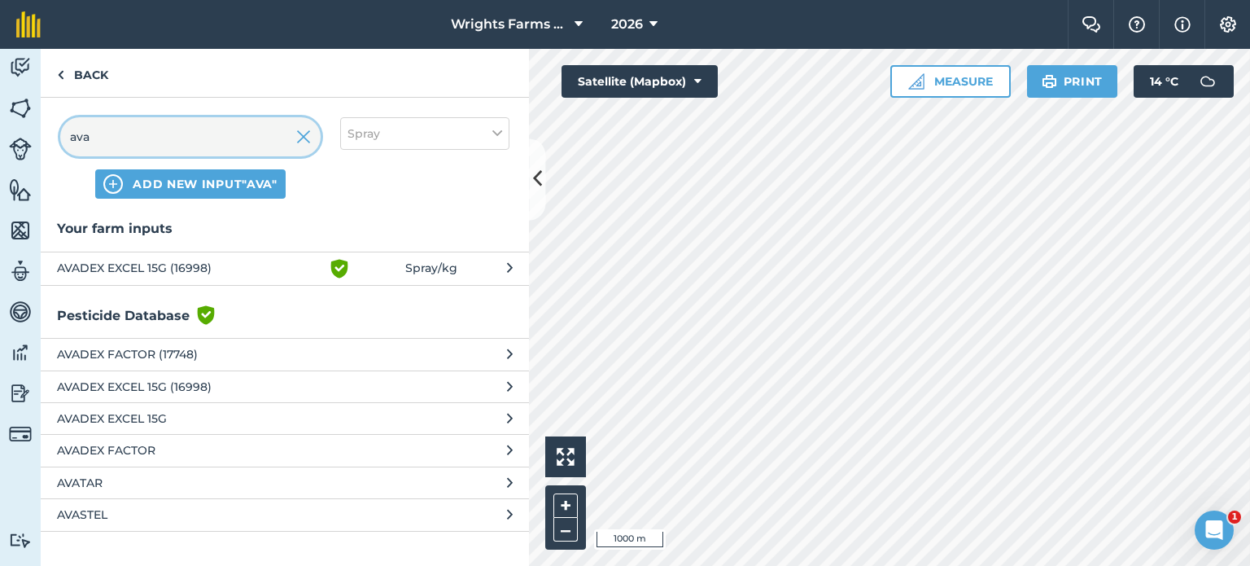
type input "ava"
click at [312, 271] on span "AVADEX EXCEL 15G (16998)" at bounding box center [190, 269] width 266 height 20
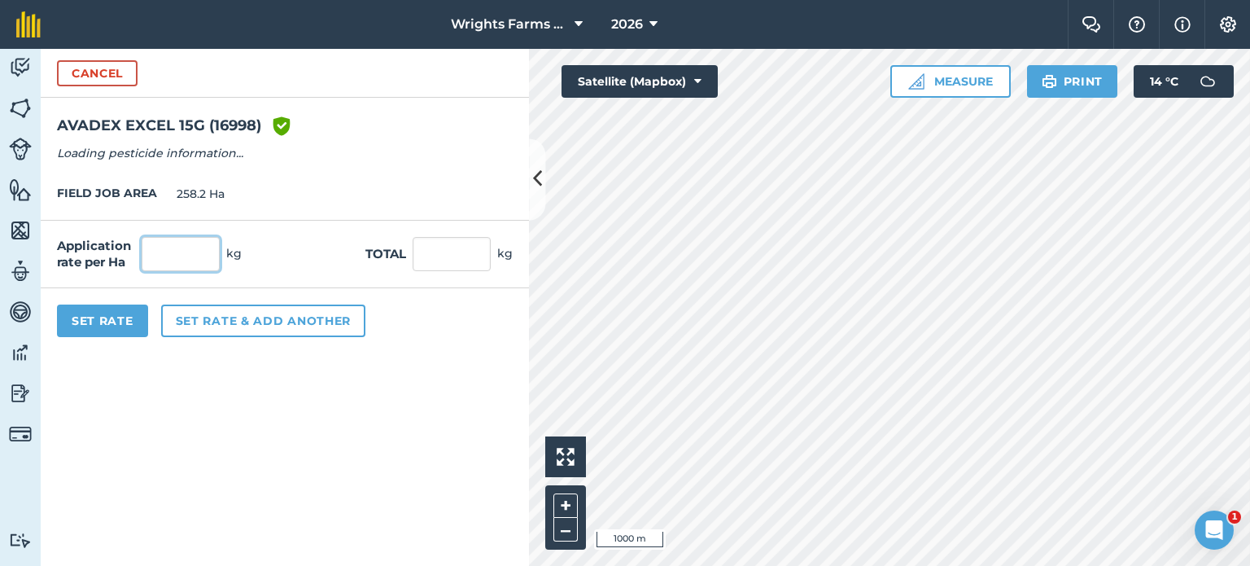
click at [212, 261] on input "text" at bounding box center [181, 254] width 78 height 34
type input "15"
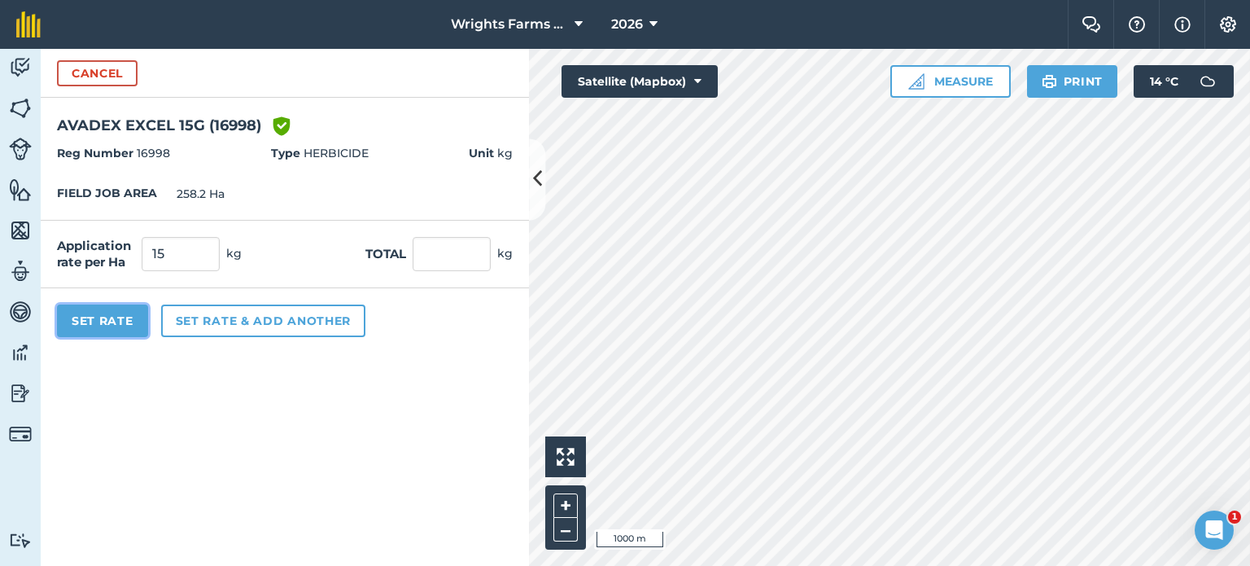
type input "3,873"
click at [125, 318] on button "Set Rate" at bounding box center [102, 320] width 91 height 33
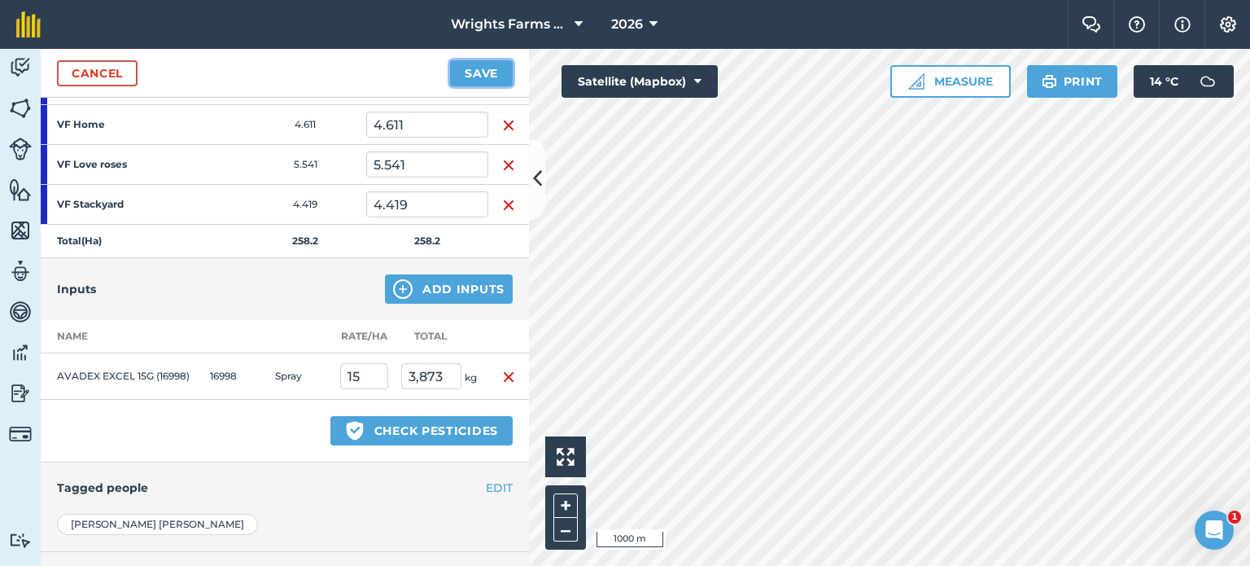
click at [489, 75] on button "Save" at bounding box center [481, 73] width 63 height 26
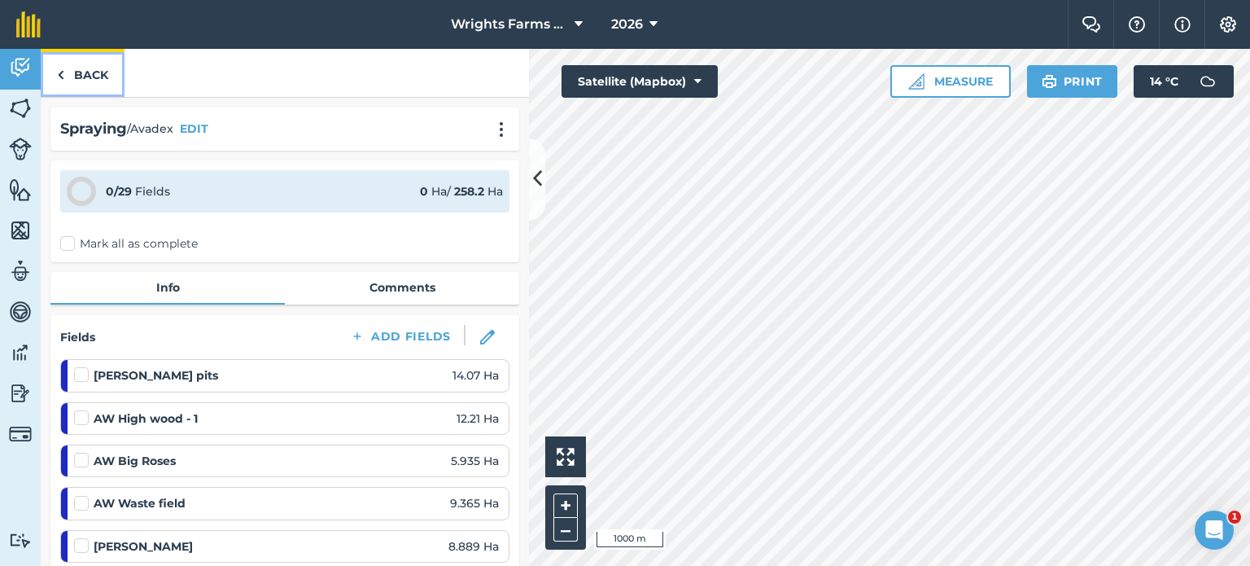
click at [80, 84] on link "Back" at bounding box center [83, 73] width 84 height 48
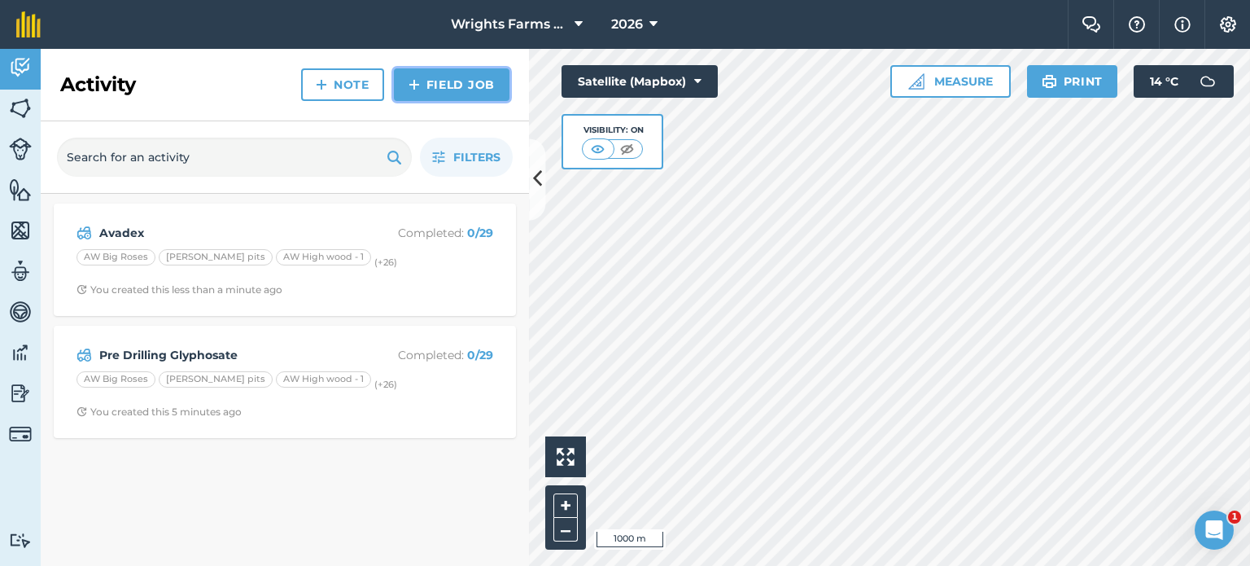
click at [480, 74] on link "Field Job" at bounding box center [452, 84] width 116 height 33
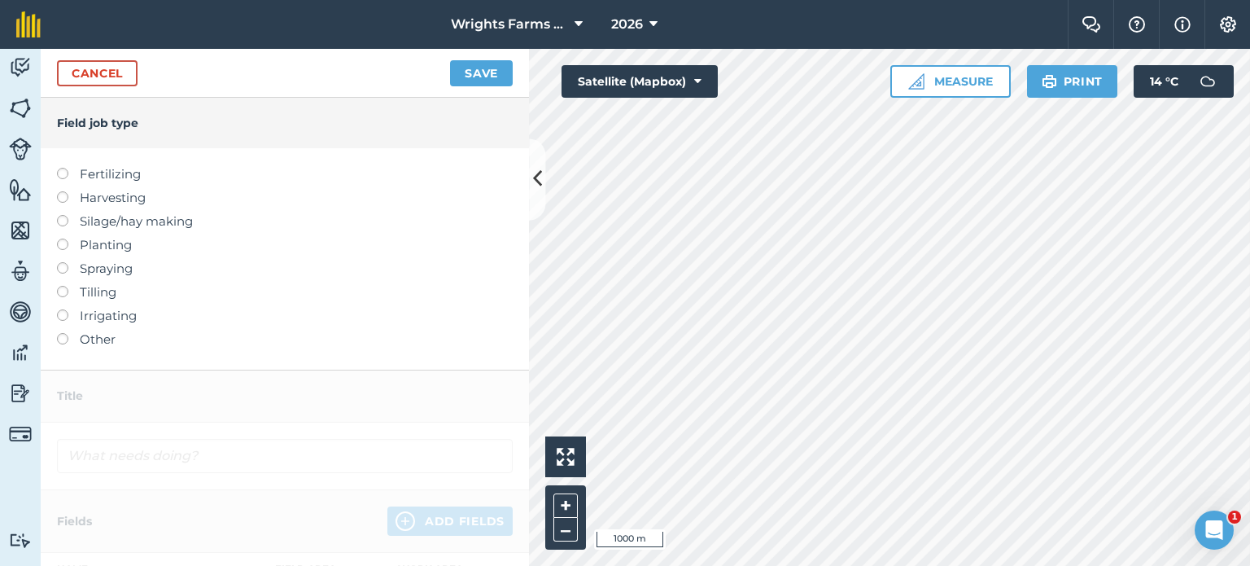
click at [65, 262] on label at bounding box center [68, 262] width 23 height 0
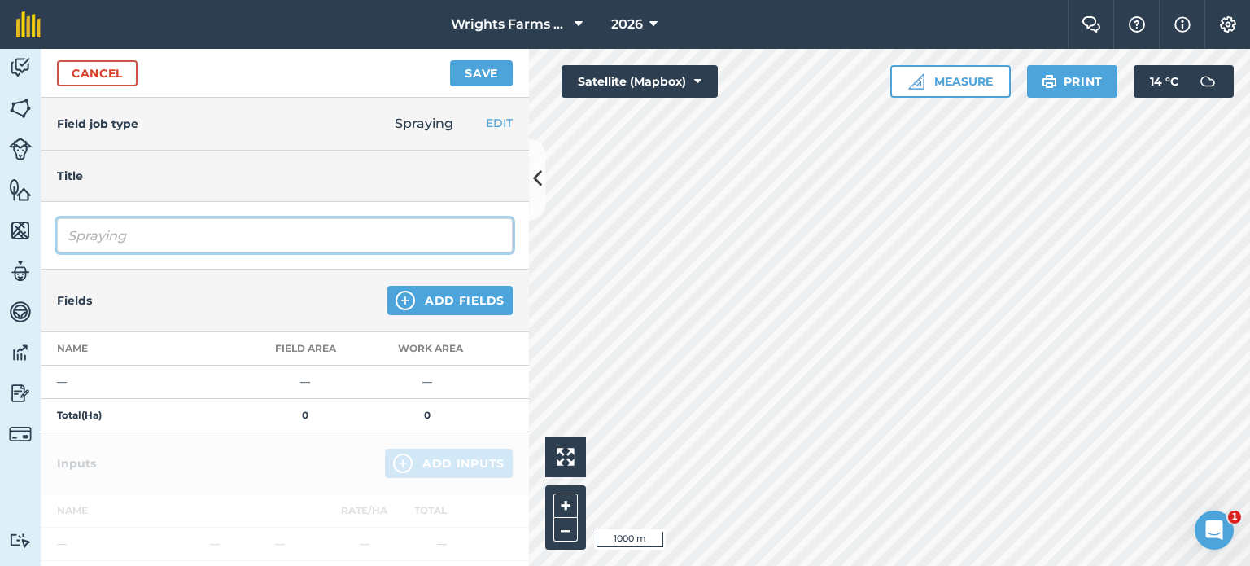
drag, startPoint x: 134, startPoint y: 237, endPoint x: 24, endPoint y: 240, distance: 110.0
click at [24, 240] on div "Activity Fields Livestock Features Maps Team Vehicles Data Reporting Billing Tu…" at bounding box center [625, 307] width 1250 height 517
type input "Pre Em"
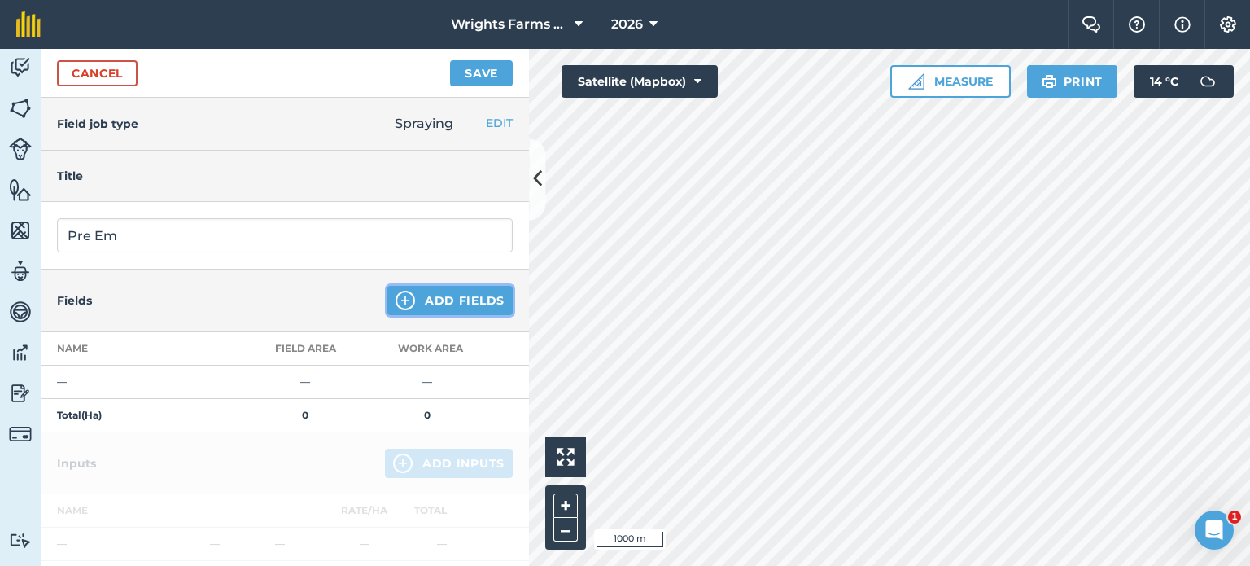
click at [414, 304] on button "Add Fields" at bounding box center [450, 300] width 125 height 29
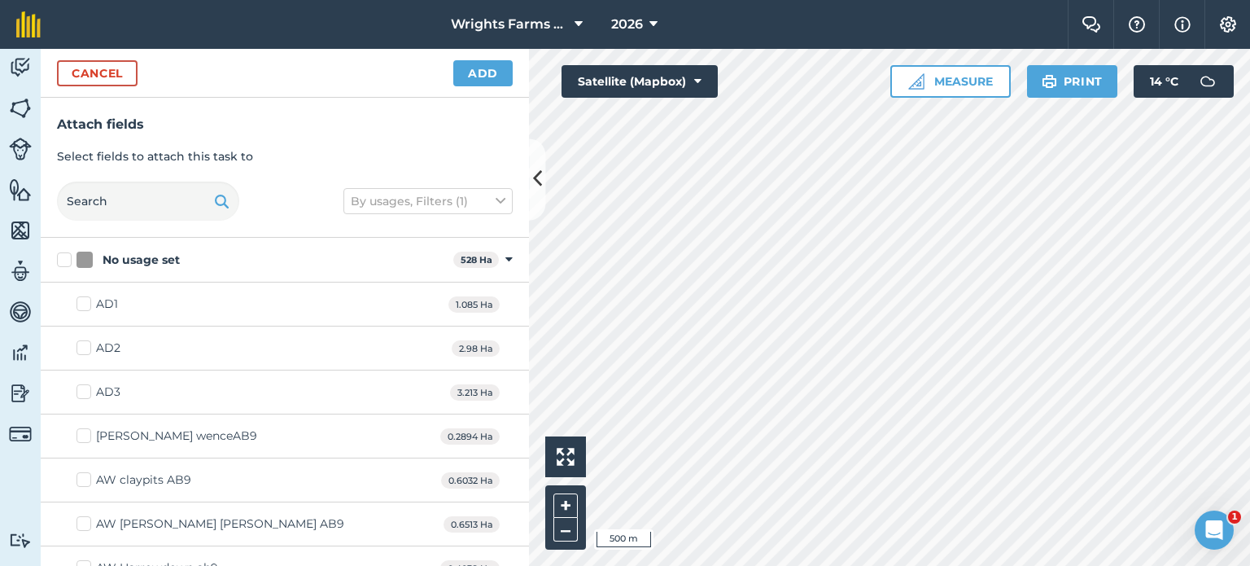
checkbox input "true"
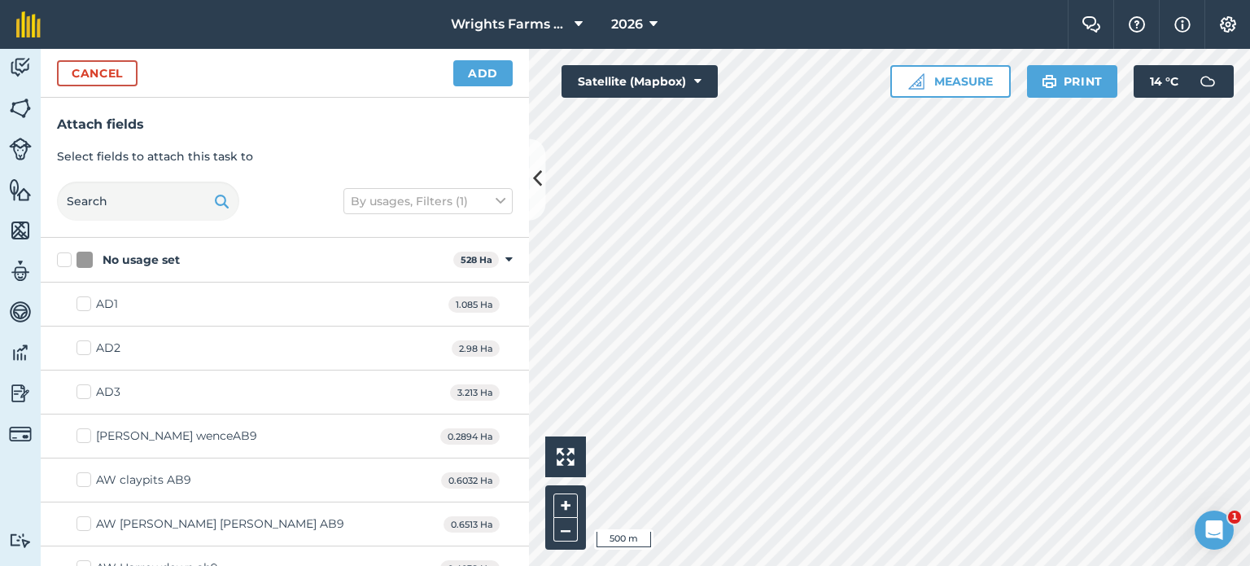
checkbox input "true"
checkbox input "false"
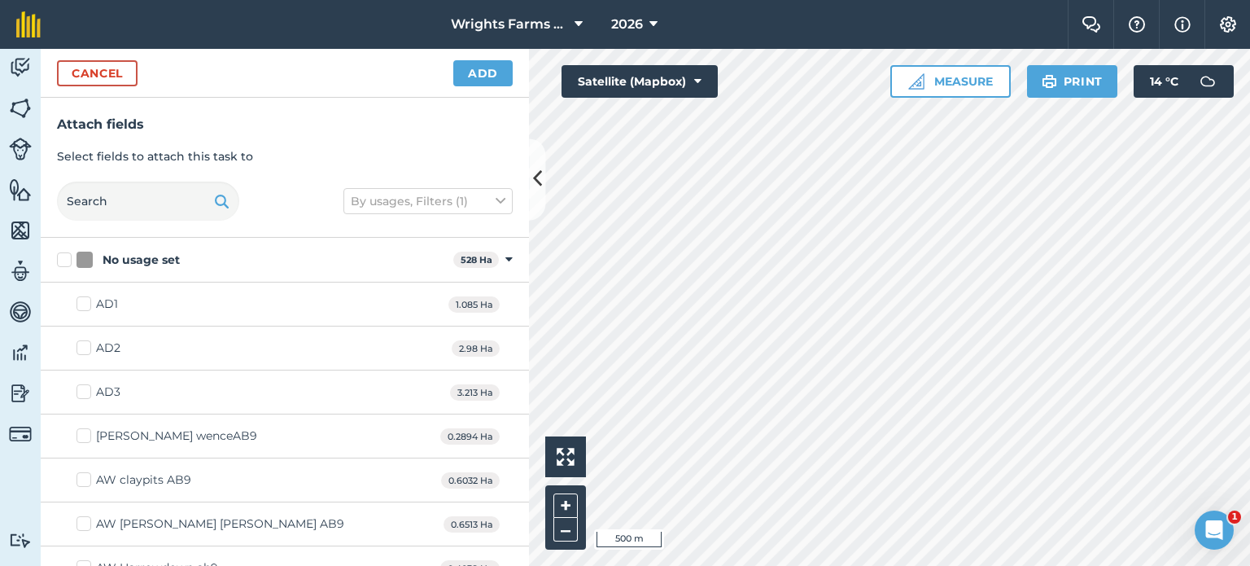
checkbox input "true"
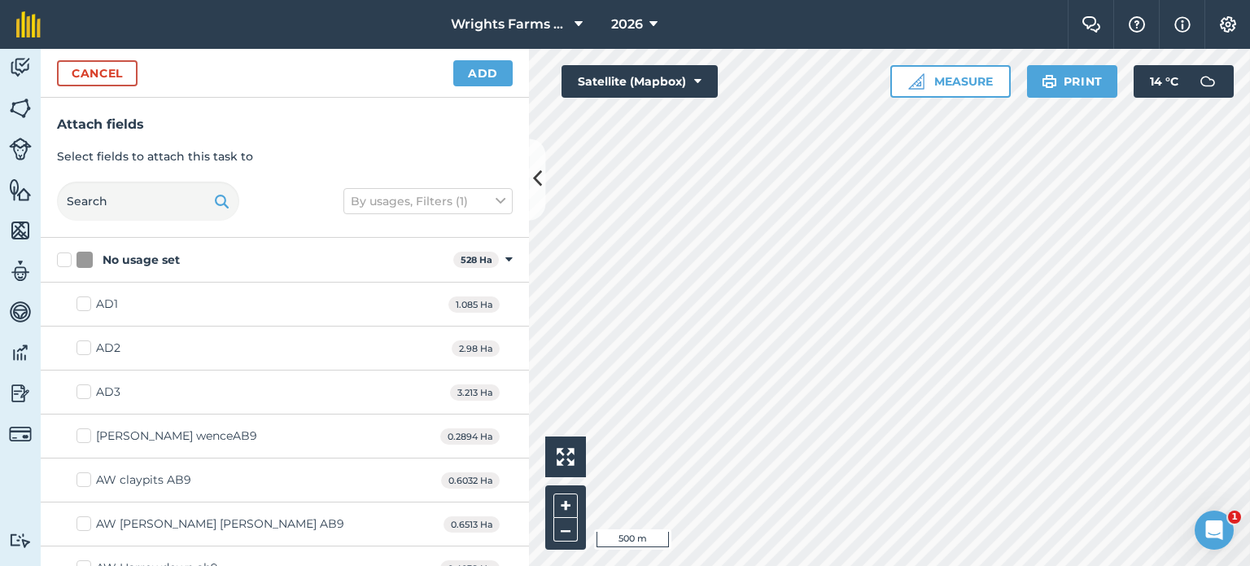
checkbox input "true"
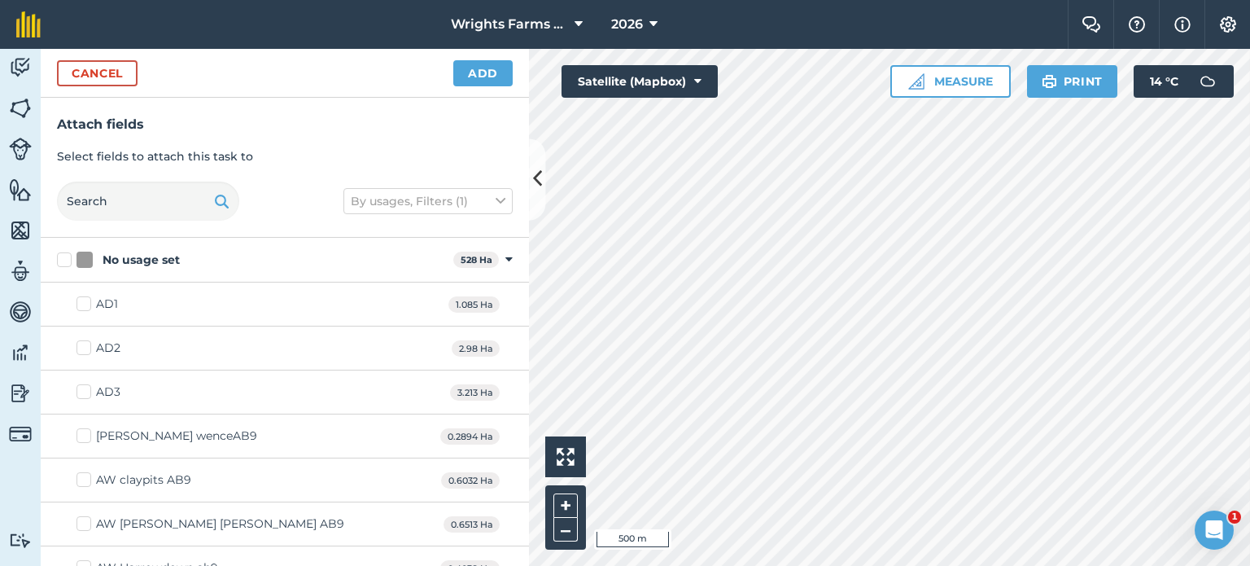
checkbox input "true"
click at [733, 565] on html "Wrights Farms Contracting 2026 Farm Chat Help Info Settings Wrights Farms Contr…" at bounding box center [625, 283] width 1250 height 566
checkbox input "true"
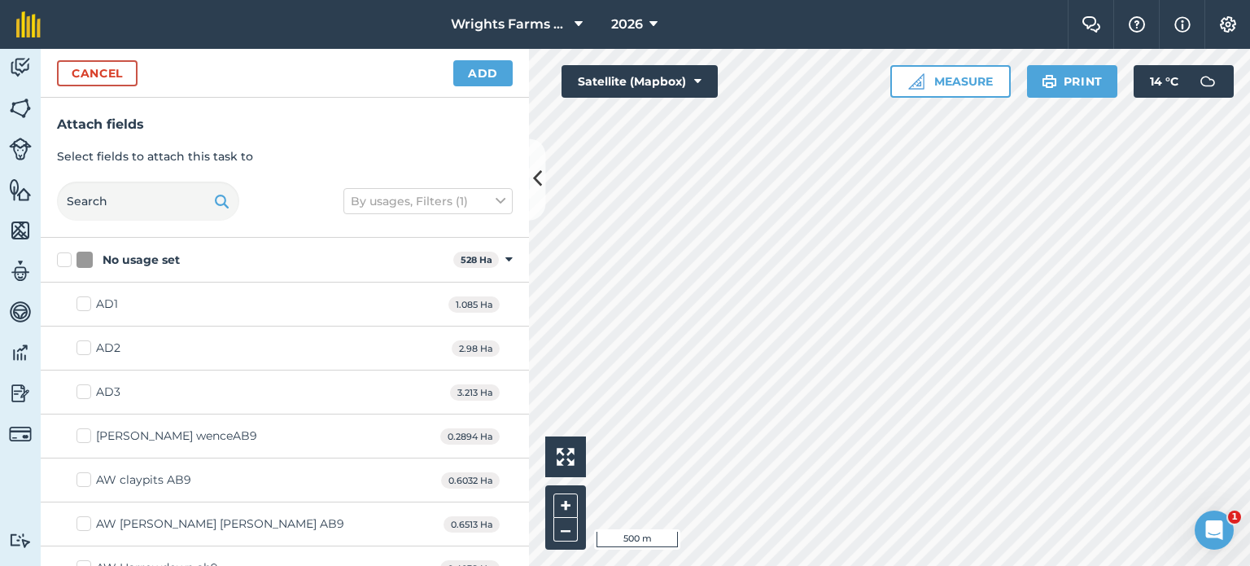
checkbox input "true"
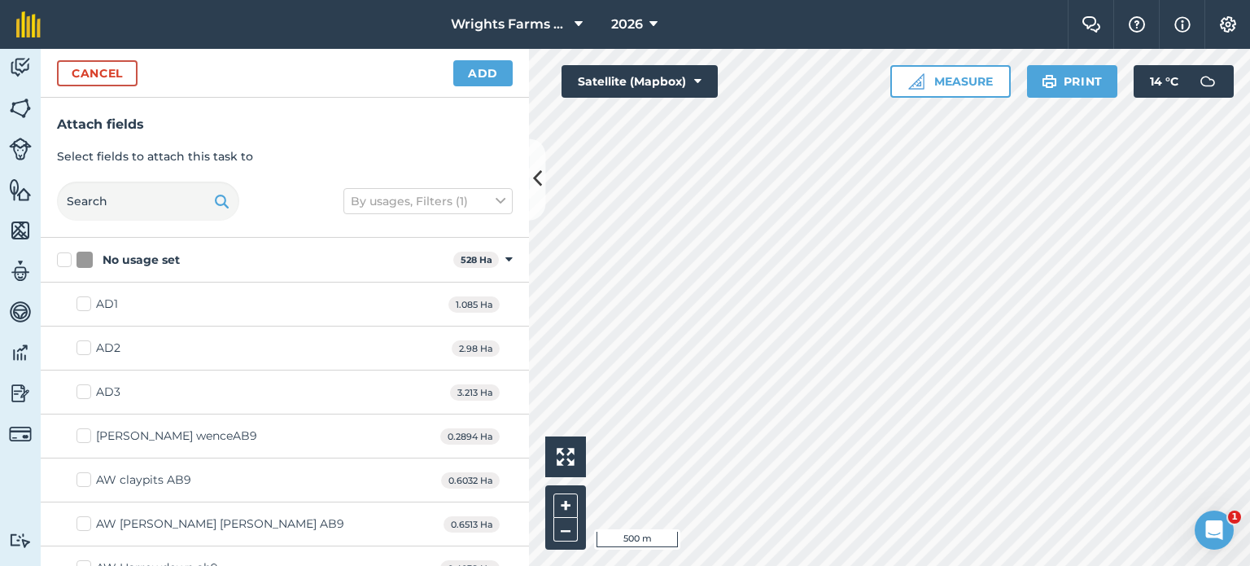
checkbox input "true"
click at [476, 64] on button "Add" at bounding box center [482, 73] width 59 height 26
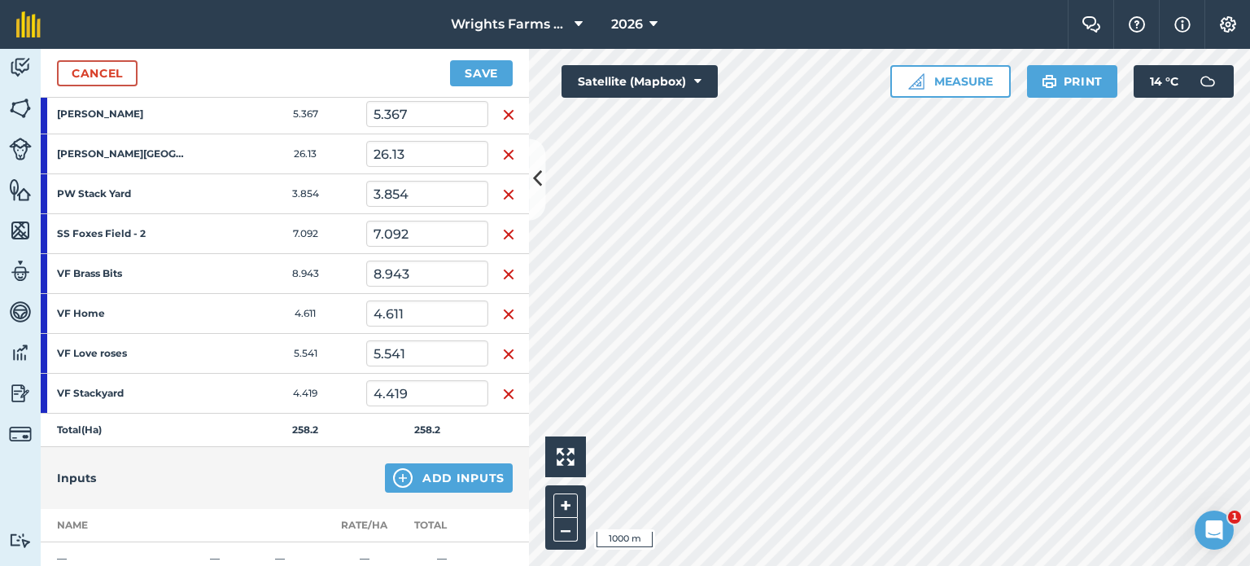
scroll to position [1153, 0]
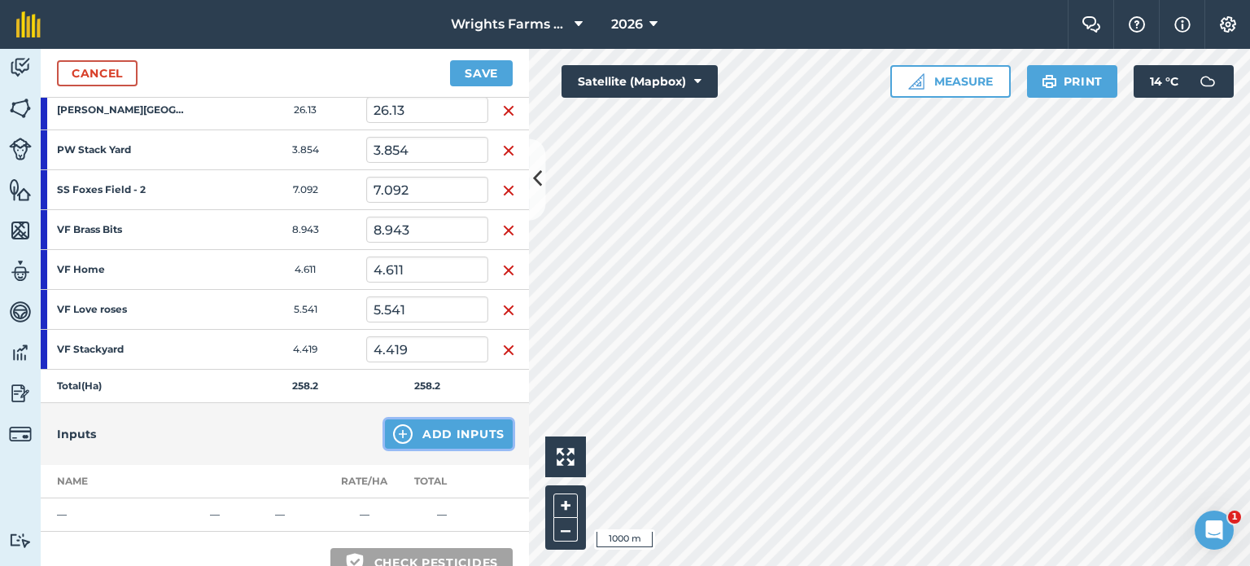
click at [417, 420] on button "Add Inputs" at bounding box center [449, 433] width 128 height 29
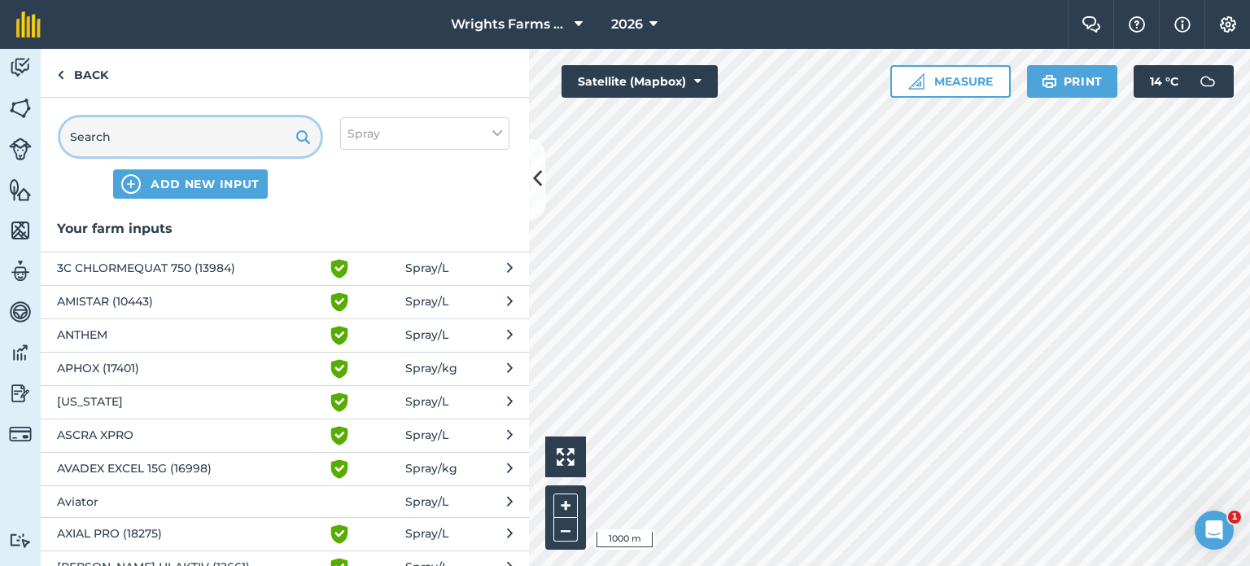
click at [174, 153] on input "text" at bounding box center [190, 136] width 261 height 39
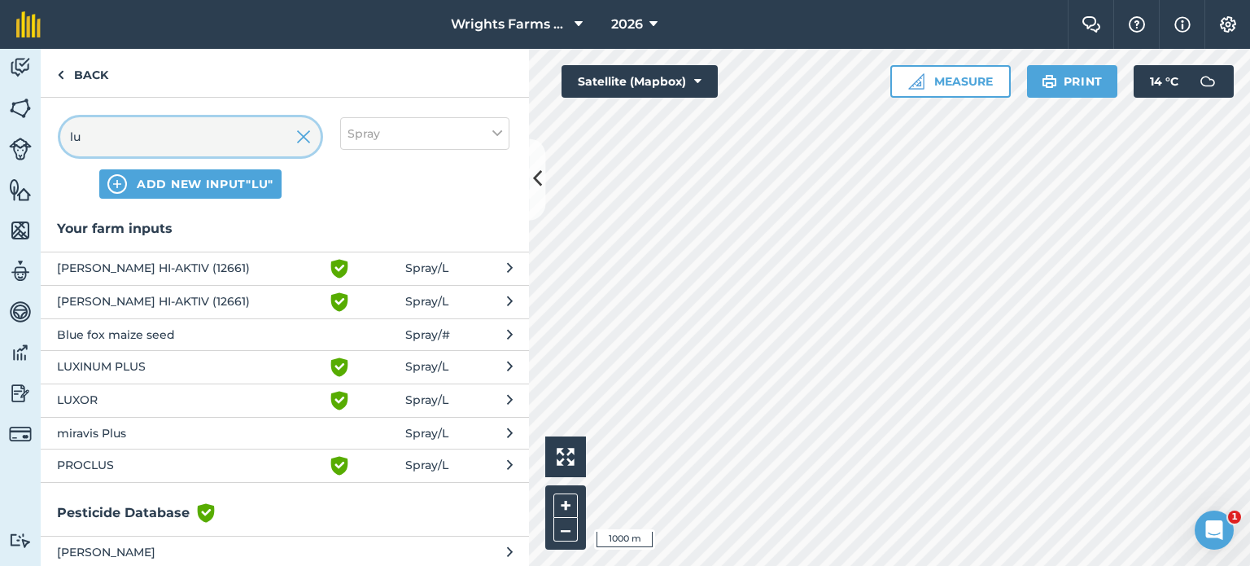
type input "lu"
click at [195, 367] on span "LUXINUM PLUS" at bounding box center [190, 367] width 266 height 20
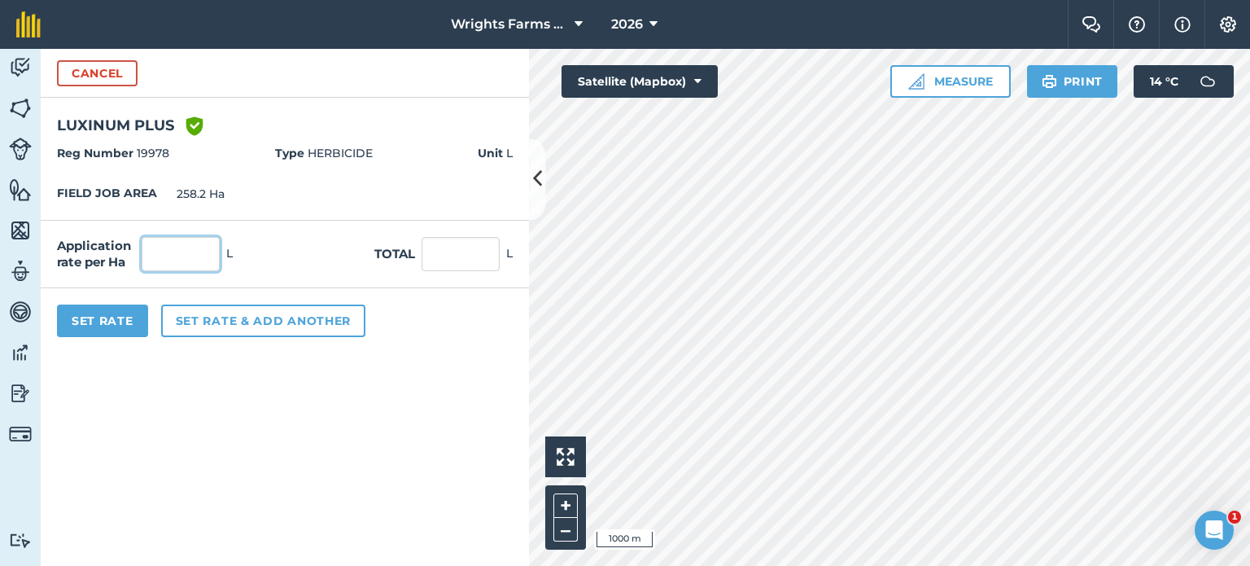
click at [199, 245] on input "text" at bounding box center [181, 254] width 78 height 34
type input "0.7"
type input "180.74"
click at [108, 318] on button "Set Rate" at bounding box center [102, 320] width 91 height 33
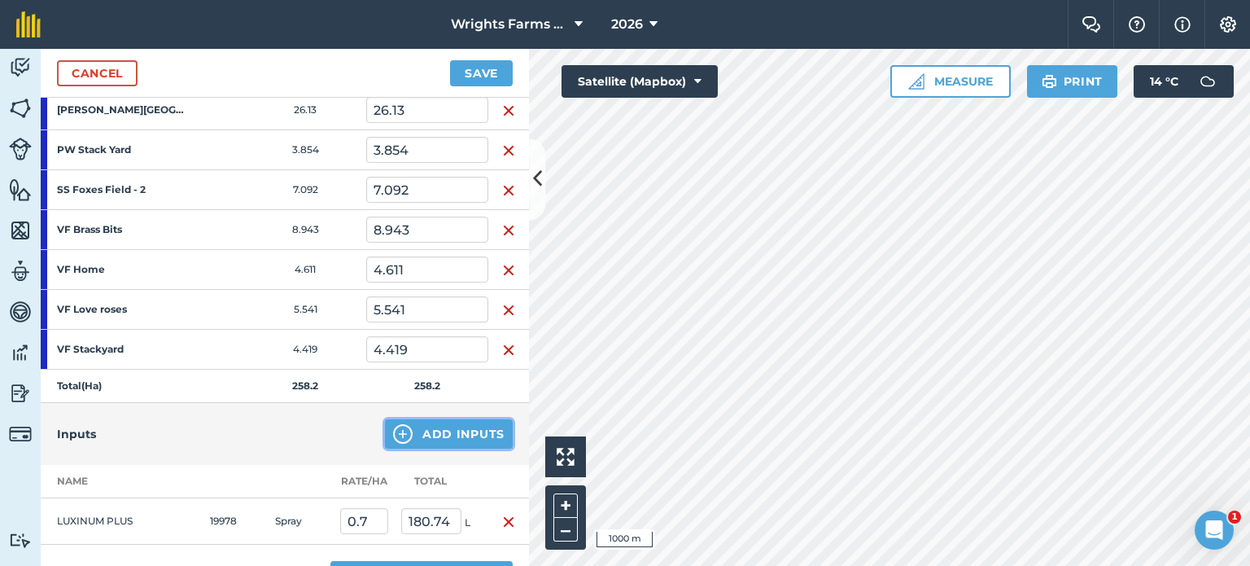
click at [409, 419] on button "Add Inputs" at bounding box center [449, 433] width 128 height 29
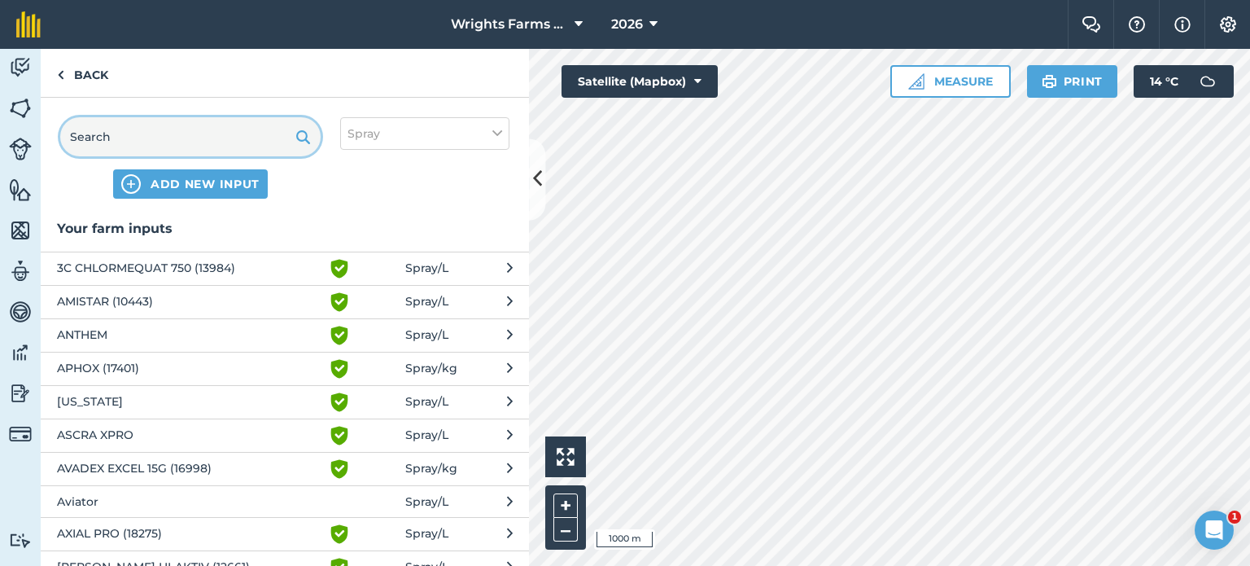
click at [176, 143] on input "text" at bounding box center [190, 136] width 261 height 39
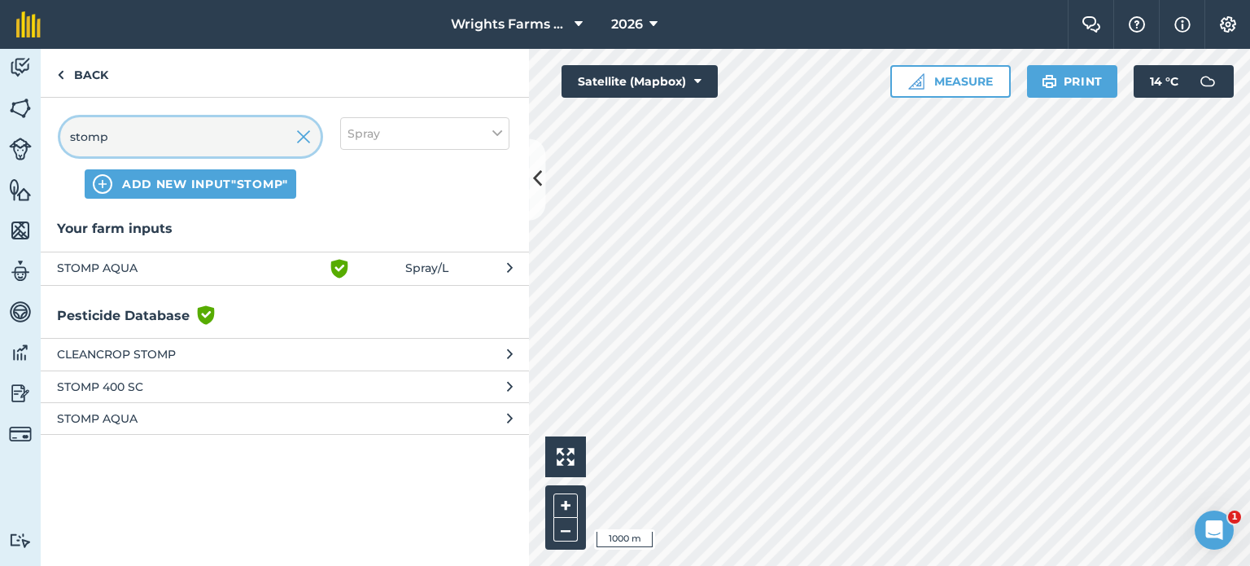
type input "stomp"
click at [158, 416] on span "STOMP AQUA" at bounding box center [190, 418] width 266 height 18
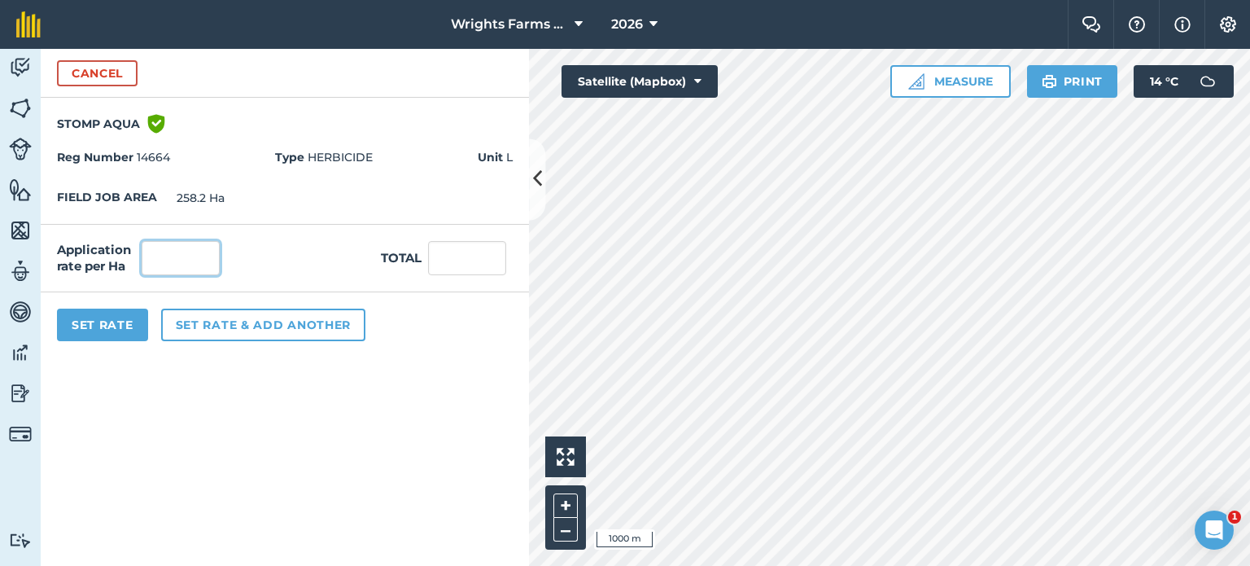
click at [194, 267] on input "text" at bounding box center [181, 258] width 78 height 34
type input "2"
type input "516.4"
click at [116, 322] on button "Set Rate" at bounding box center [102, 325] width 91 height 33
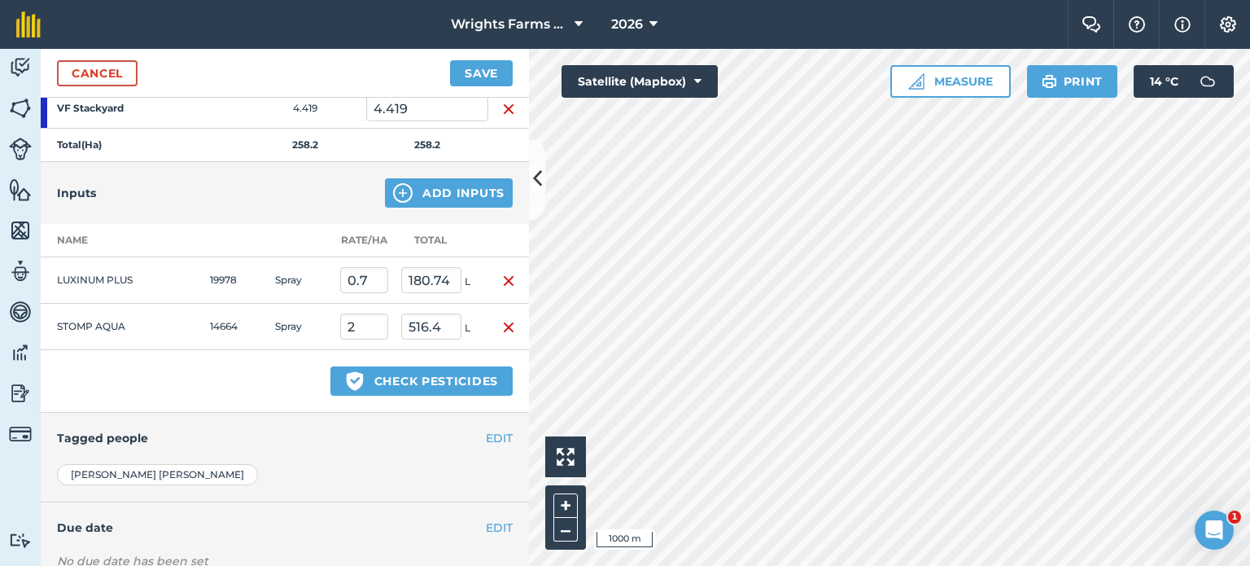
scroll to position [1491, 0]
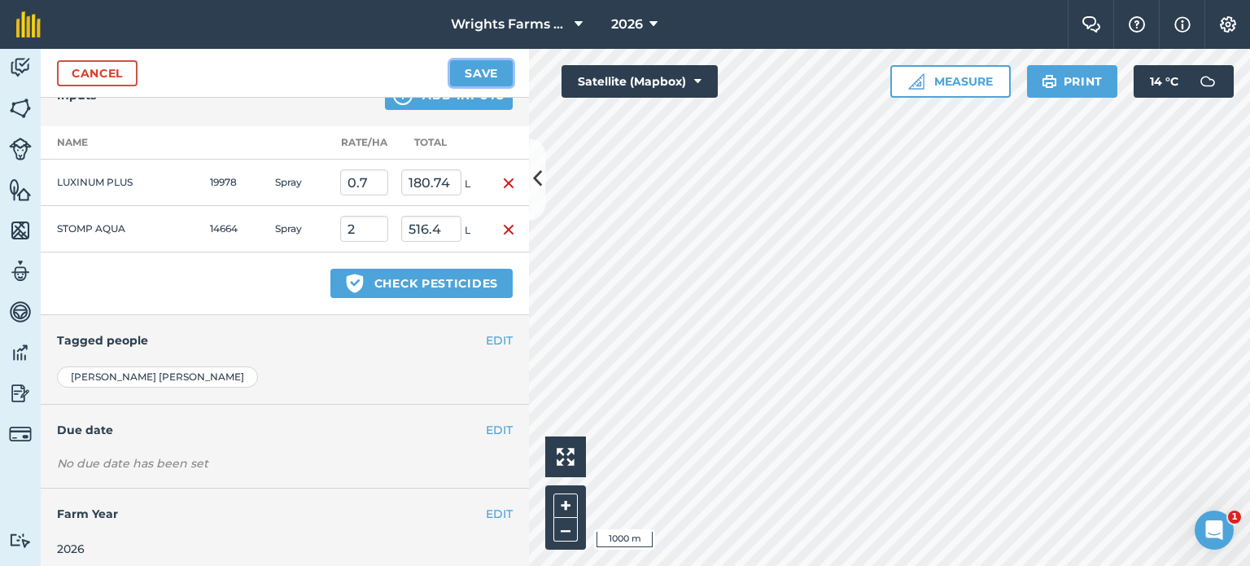
click at [497, 72] on button "Save" at bounding box center [481, 73] width 63 height 26
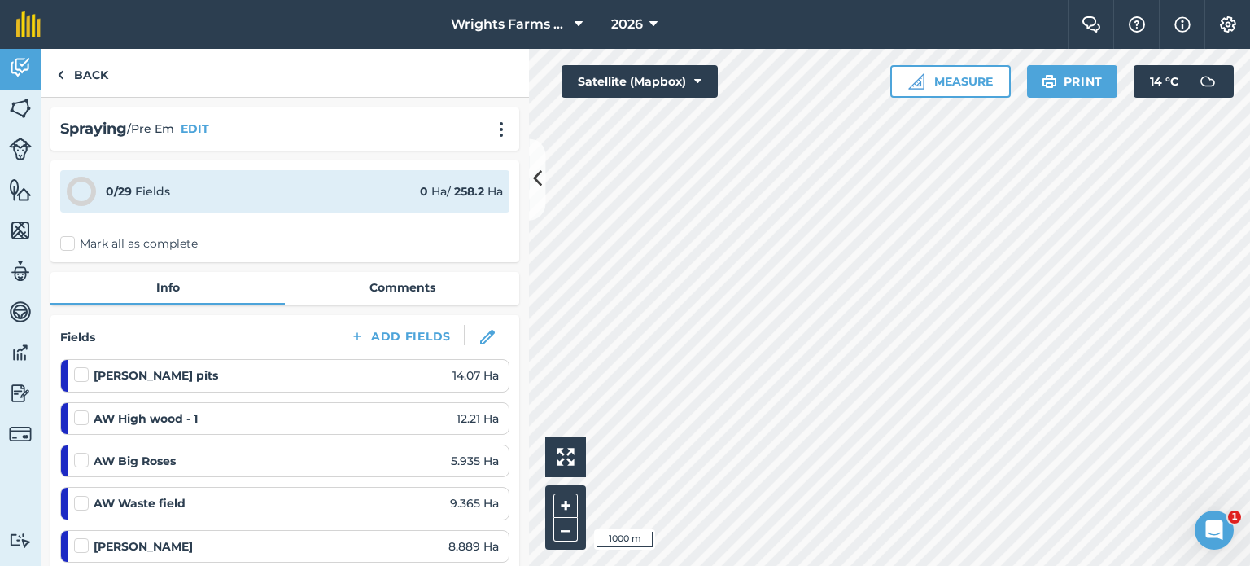
scroll to position [101, 0]
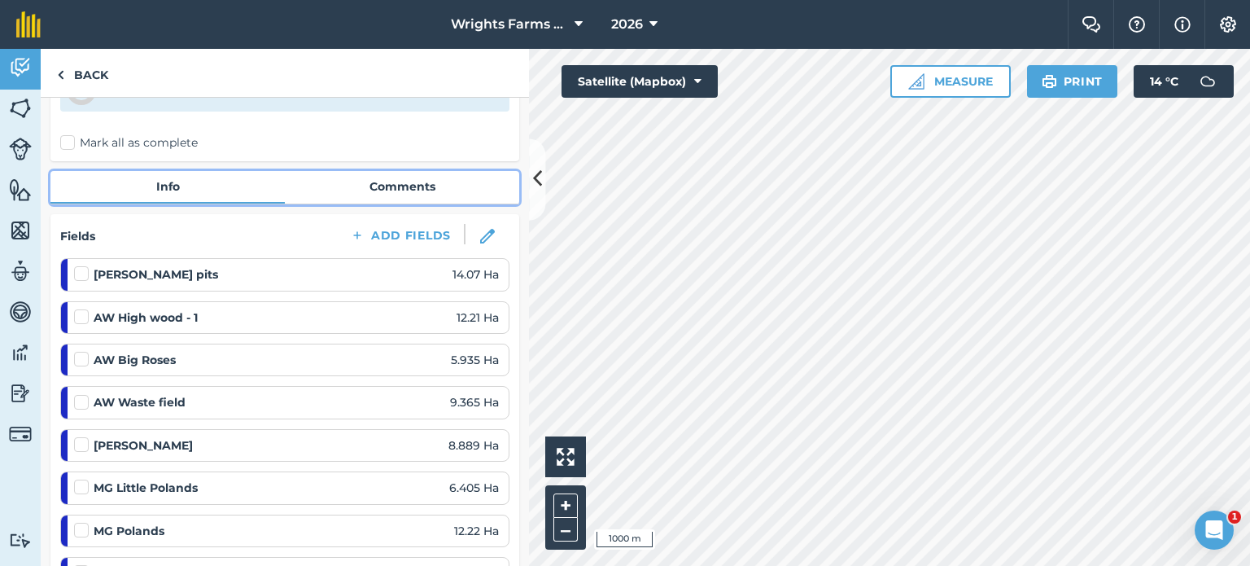
click at [393, 182] on link "Comments" at bounding box center [402, 186] width 234 height 31
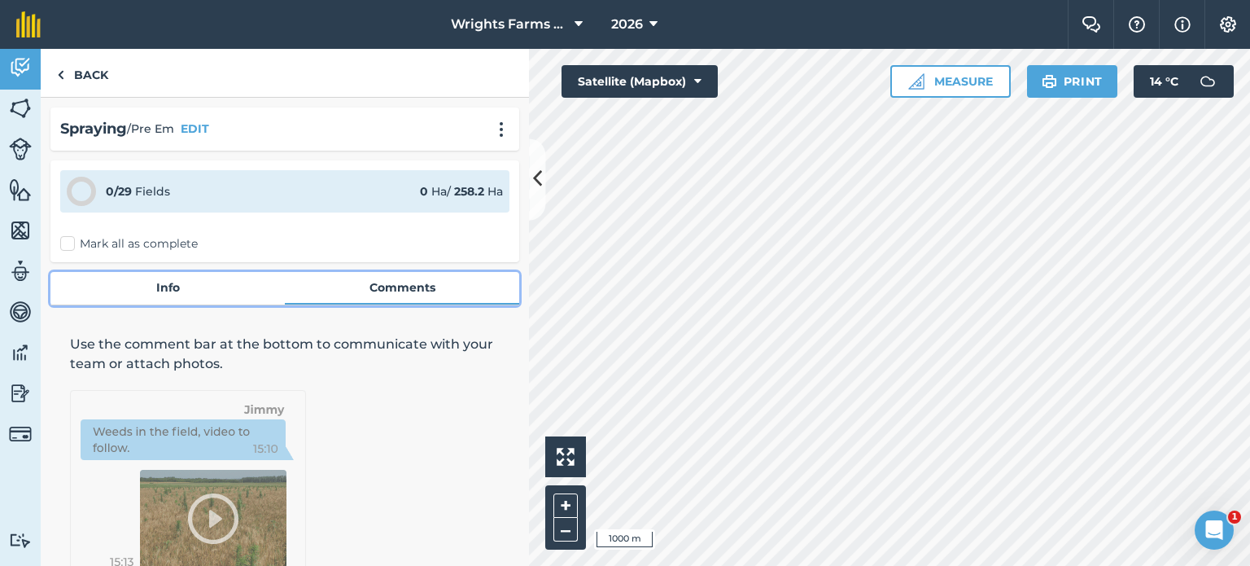
scroll to position [103, 0]
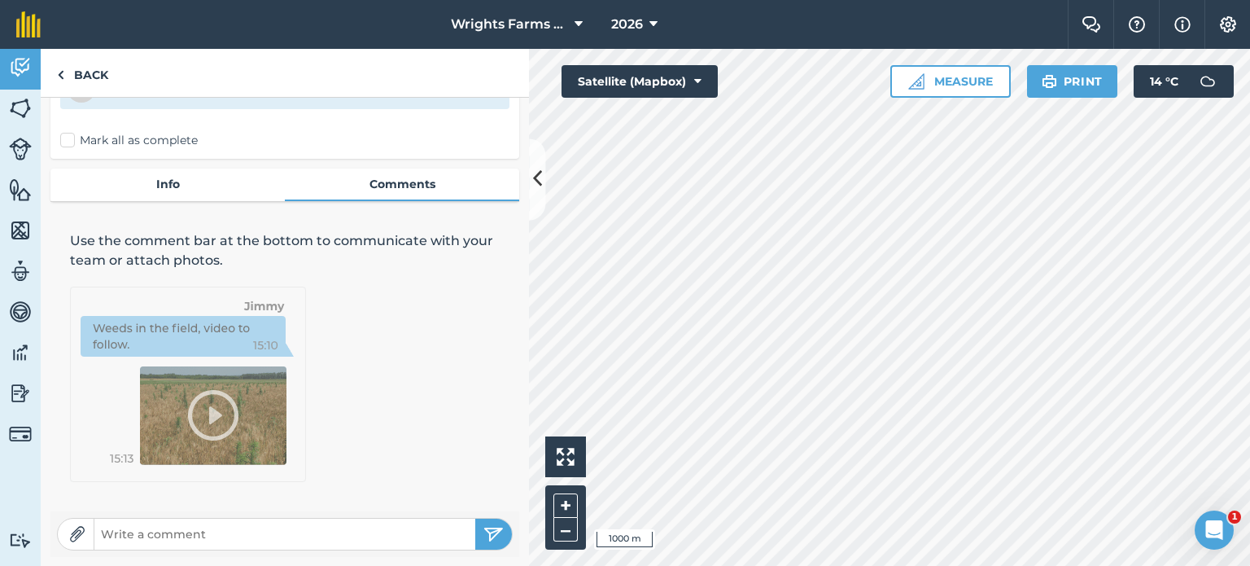
click at [164, 536] on input "text" at bounding box center [284, 534] width 381 height 23
type input "Comes in 5ha packs. Please make sure seed is well covered."
click at [489, 532] on img "submit" at bounding box center [494, 534] width 20 height 20
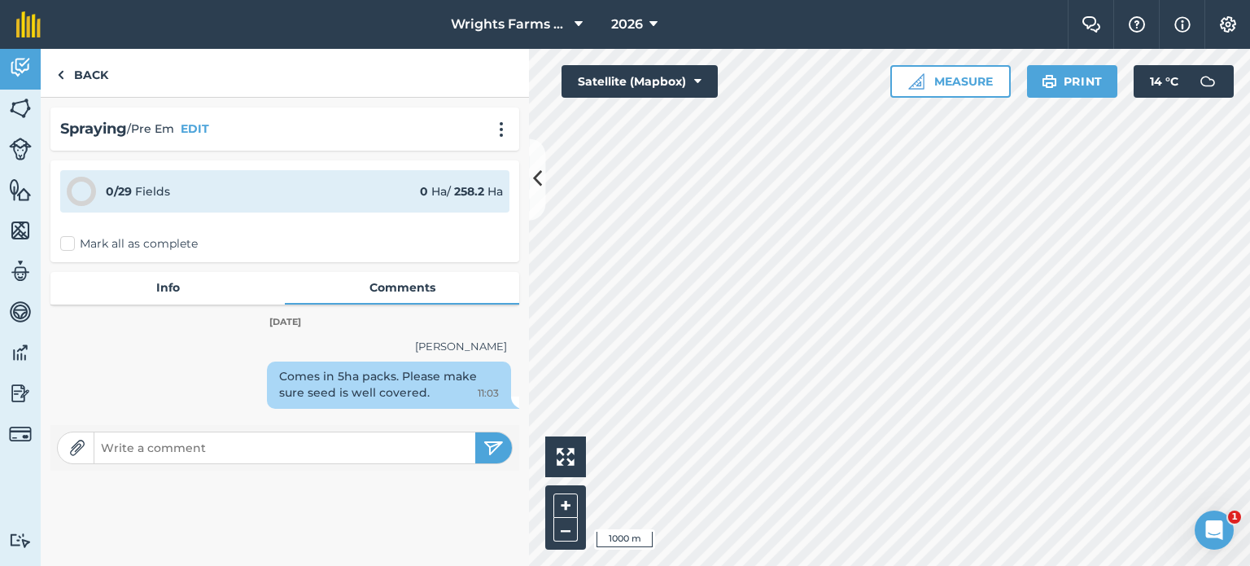
scroll to position [0, 0]
click at [110, 71] on link "Back" at bounding box center [83, 73] width 84 height 48
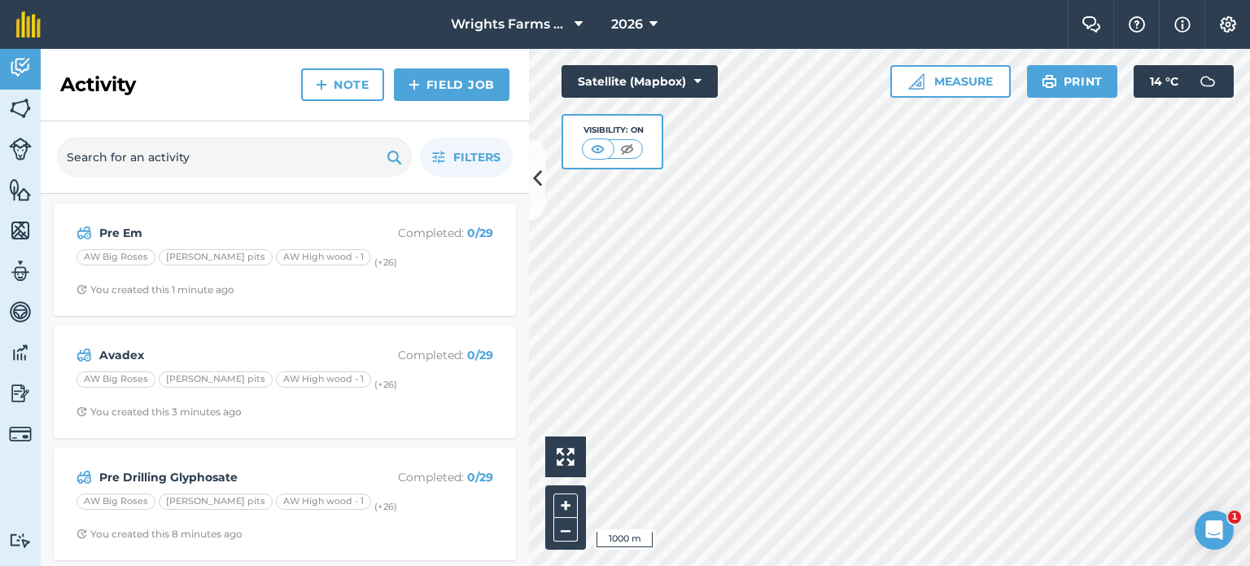
scroll to position [2, 0]
